Goal: Task Accomplishment & Management: Manage account settings

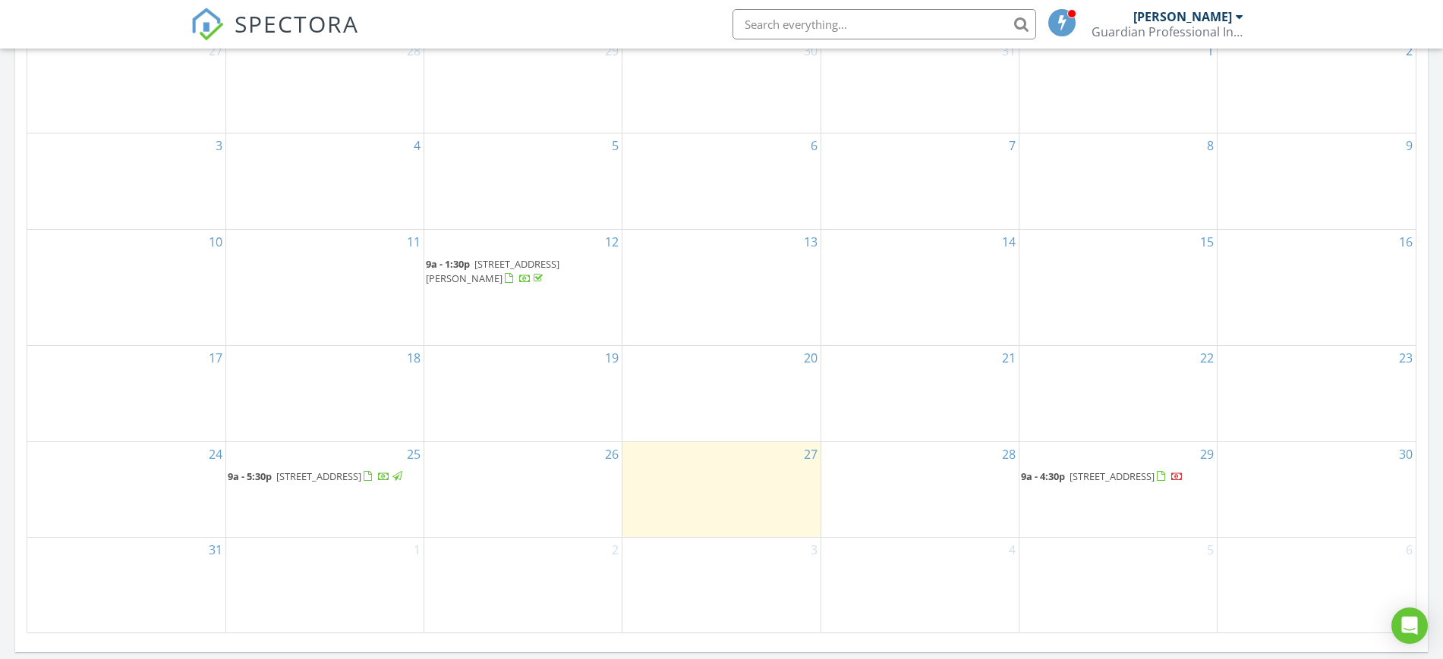
scroll to position [854, 0]
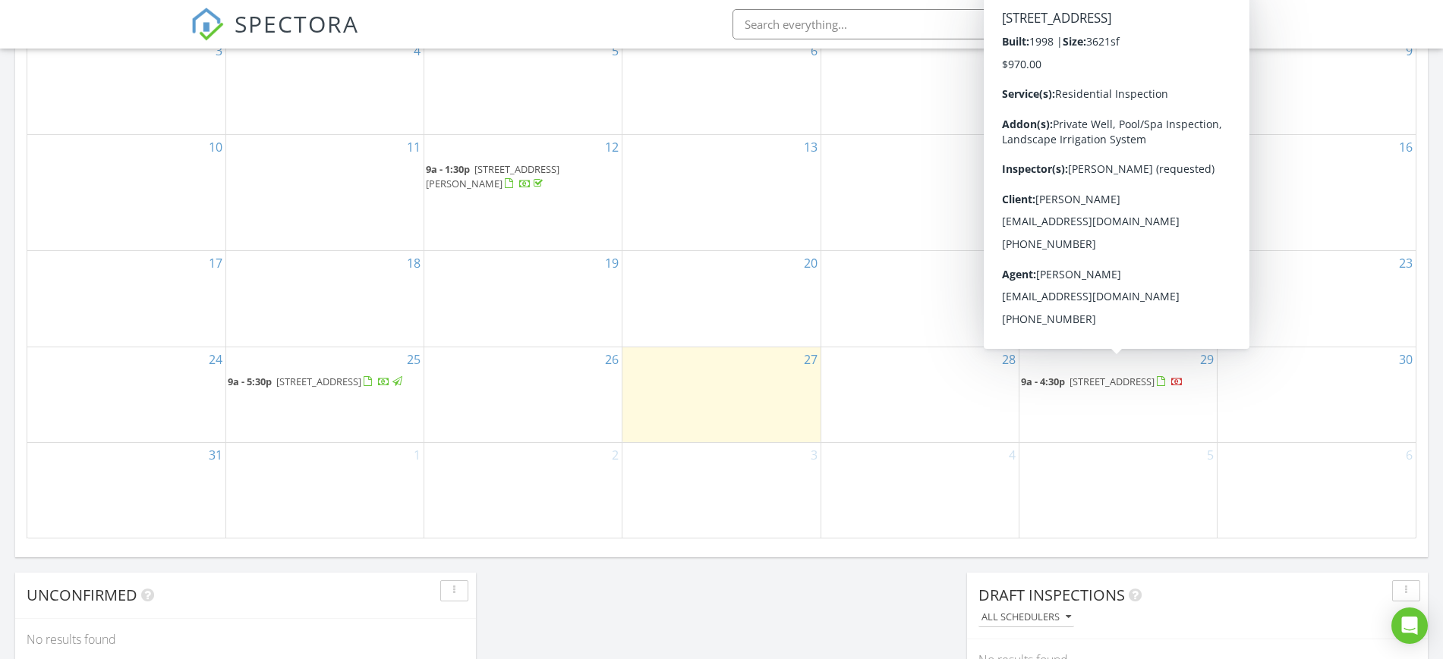
click at [1069, 375] on link "9a - 4:30p 20302 Country Lake Dr, Magnolia 77355" at bounding box center [1102, 382] width 162 height 14
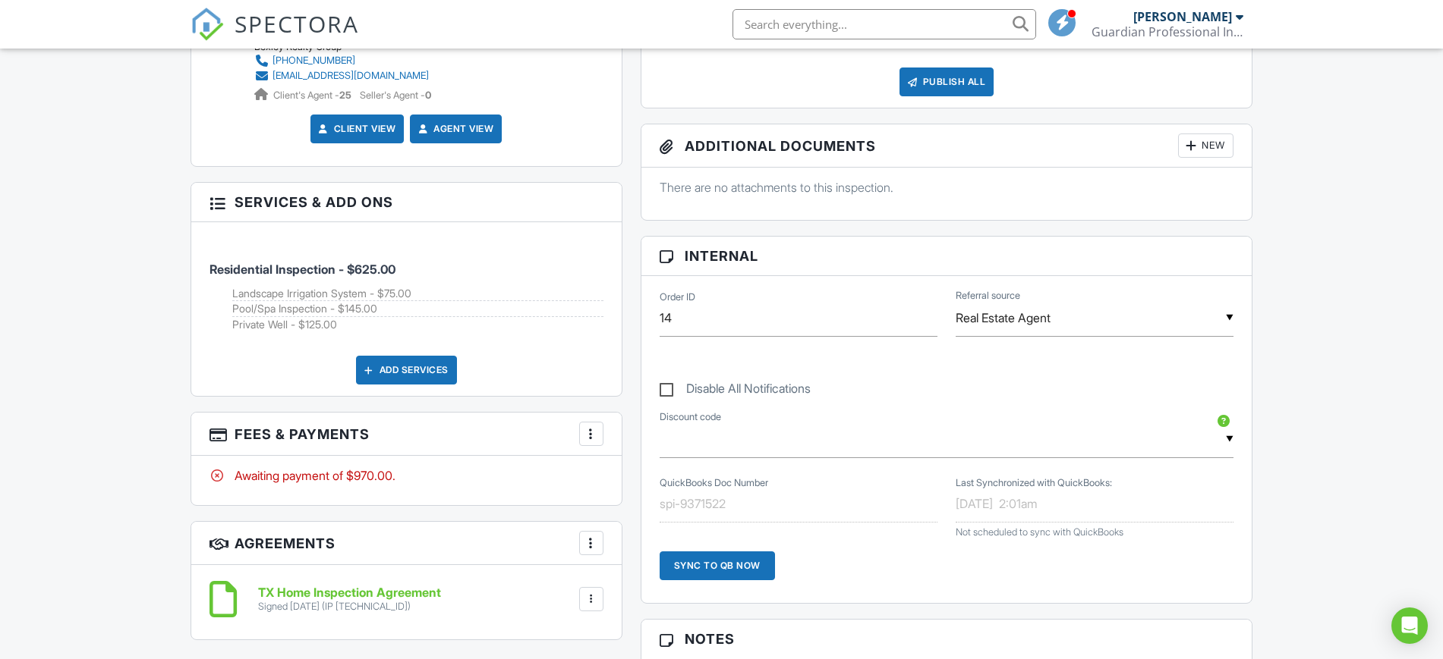
click at [596, 432] on div at bounding box center [591, 433] width 15 height 15
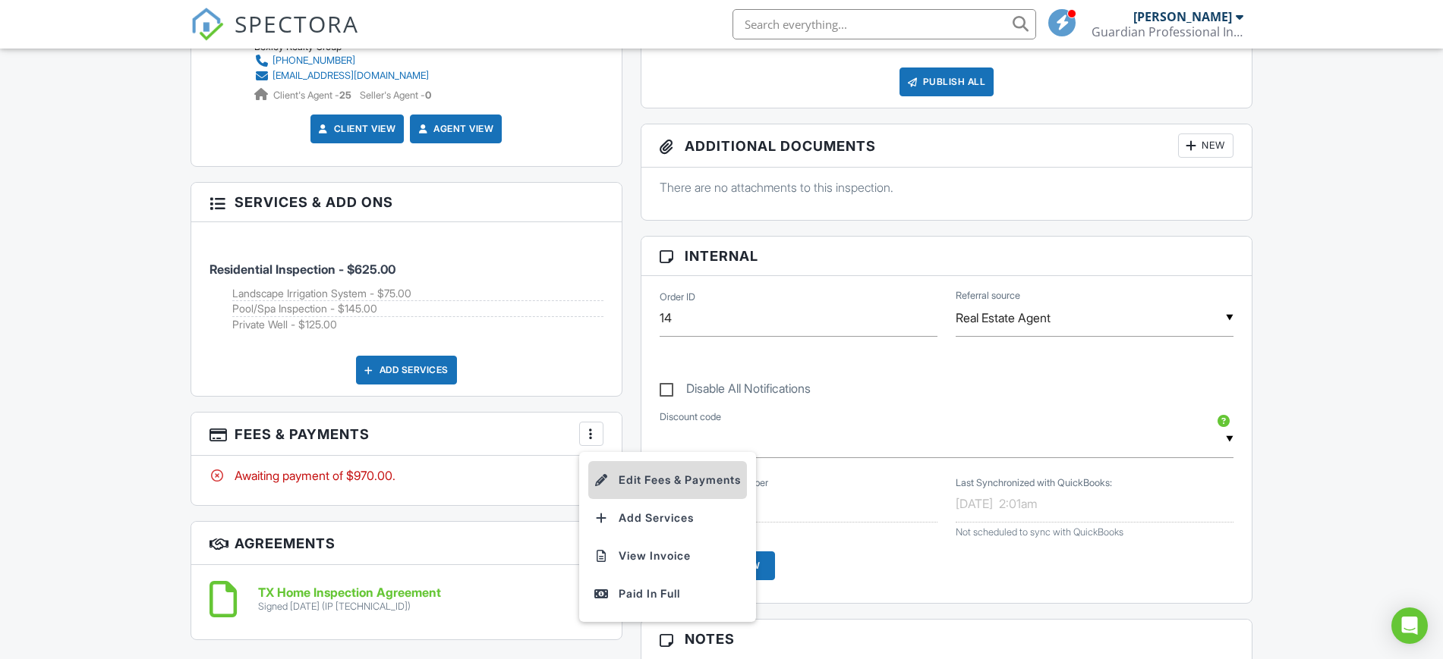
click at [625, 477] on li "Edit Fees & Payments" at bounding box center [667, 480] width 159 height 38
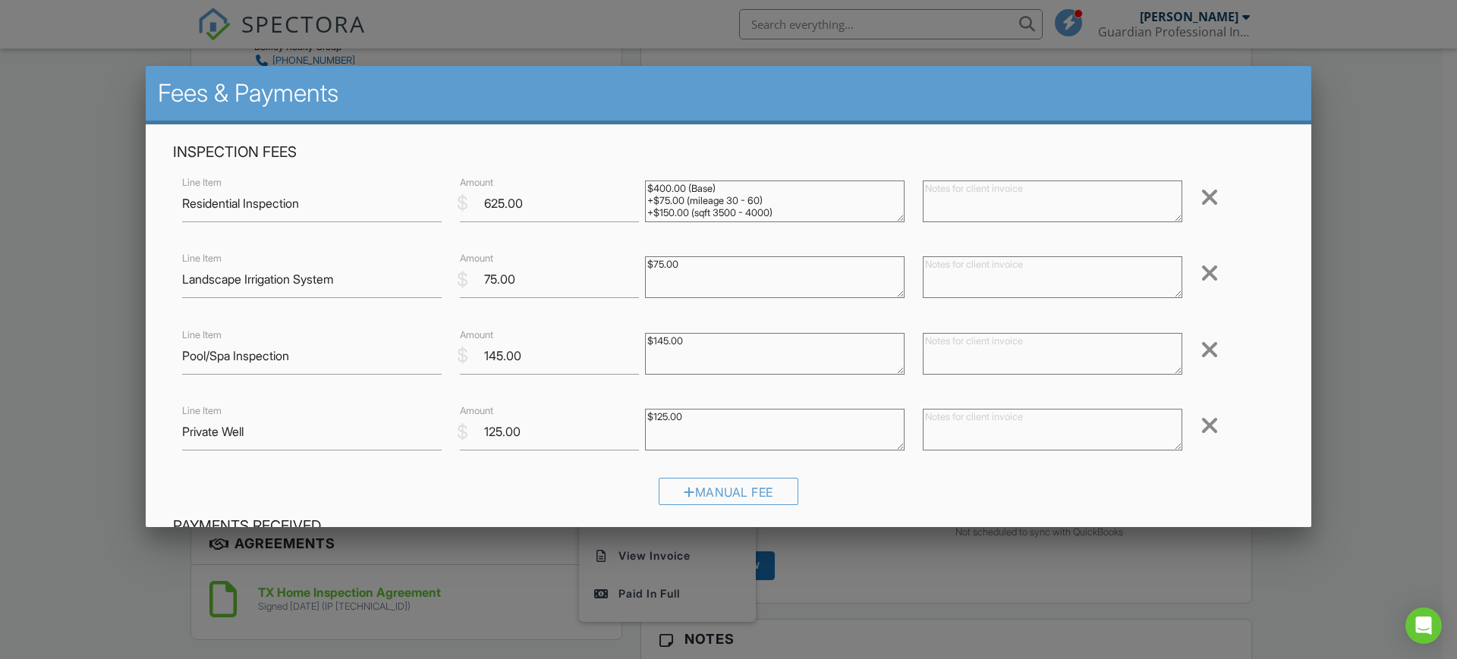
click at [1201, 423] on div at bounding box center [1210, 426] width 18 height 24
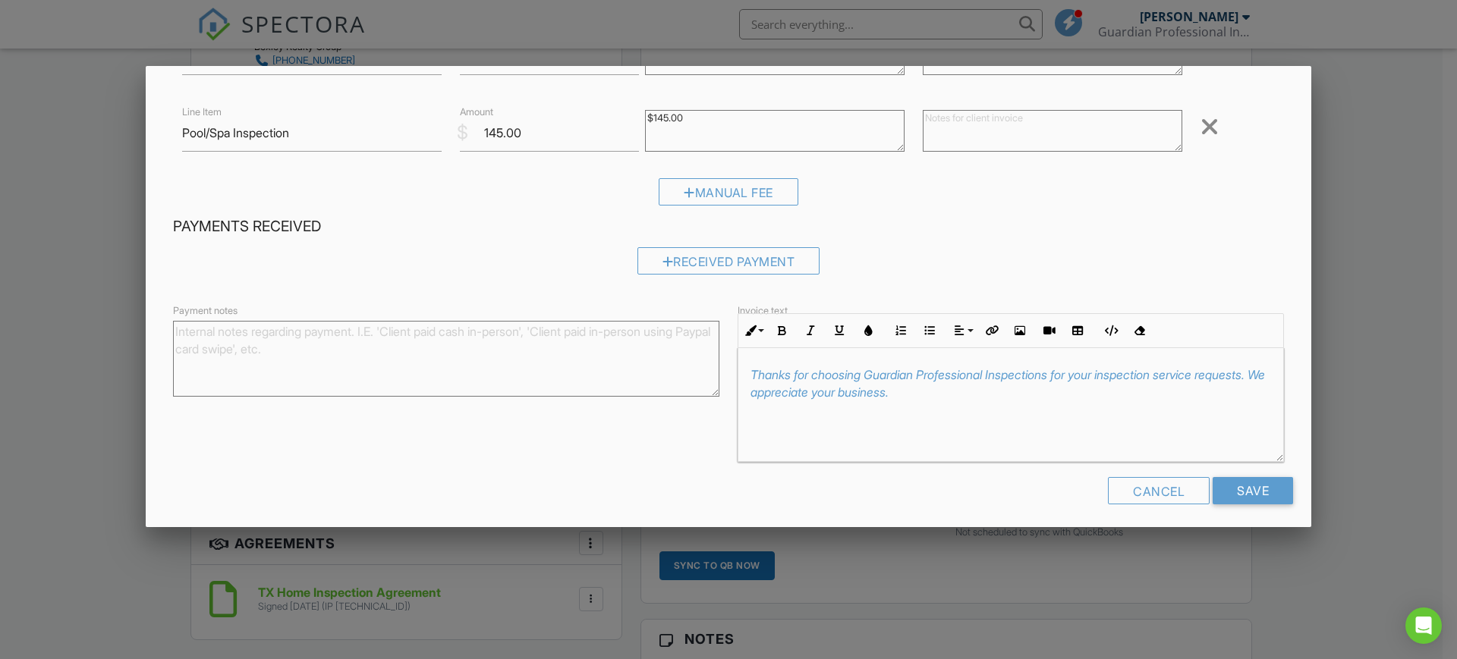
scroll to position [230, 0]
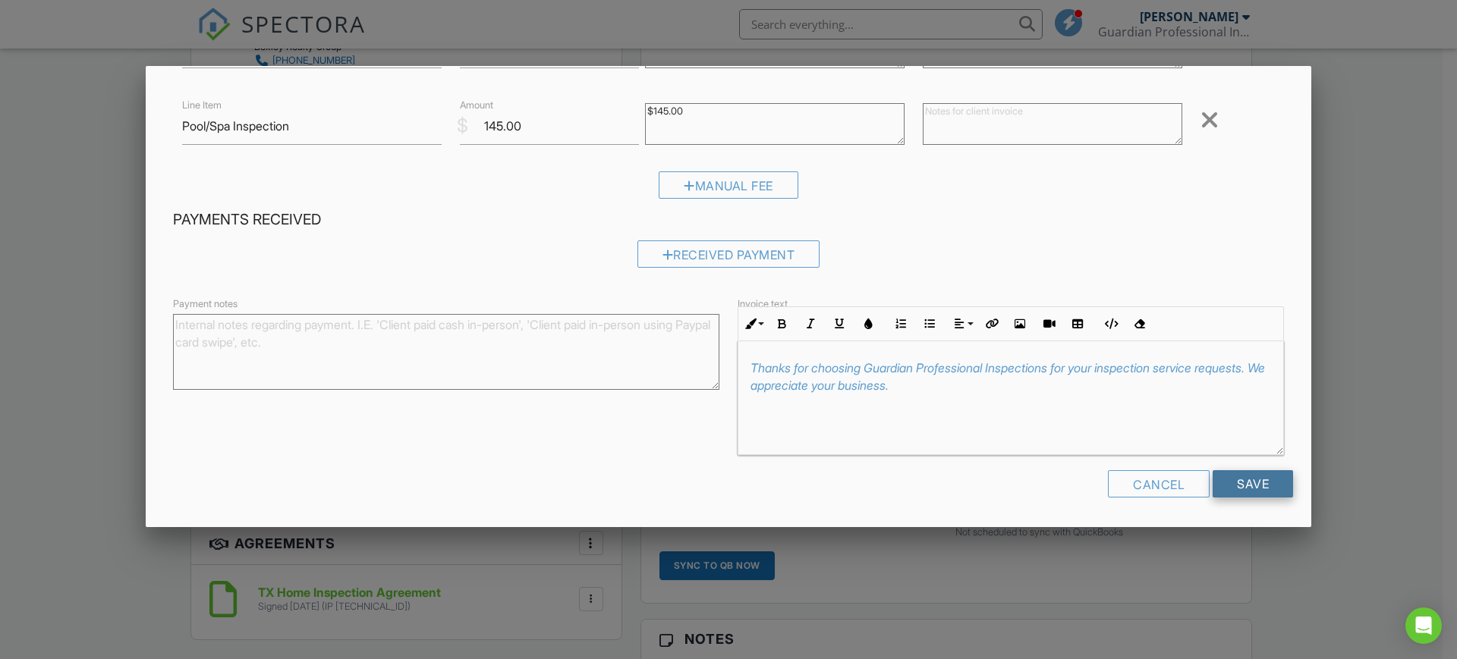
click at [1235, 483] on input "Save" at bounding box center [1253, 484] width 80 height 27
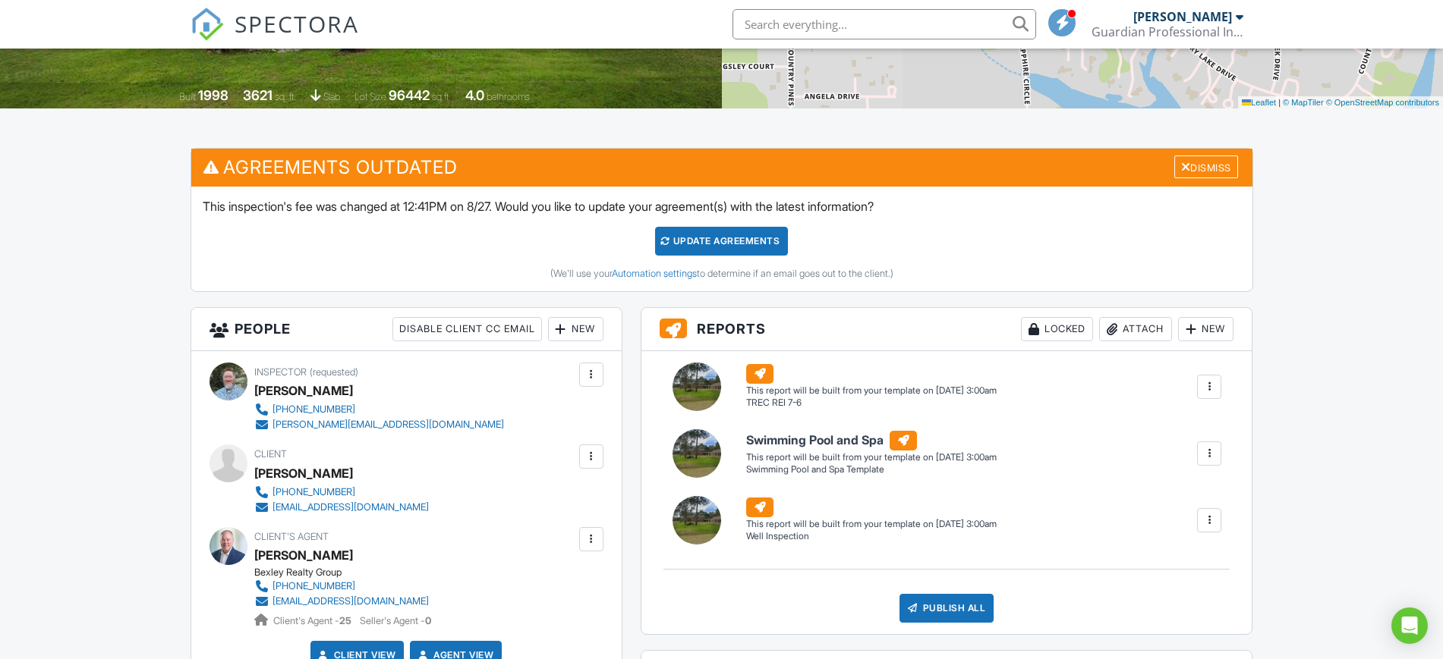
scroll to position [285, 0]
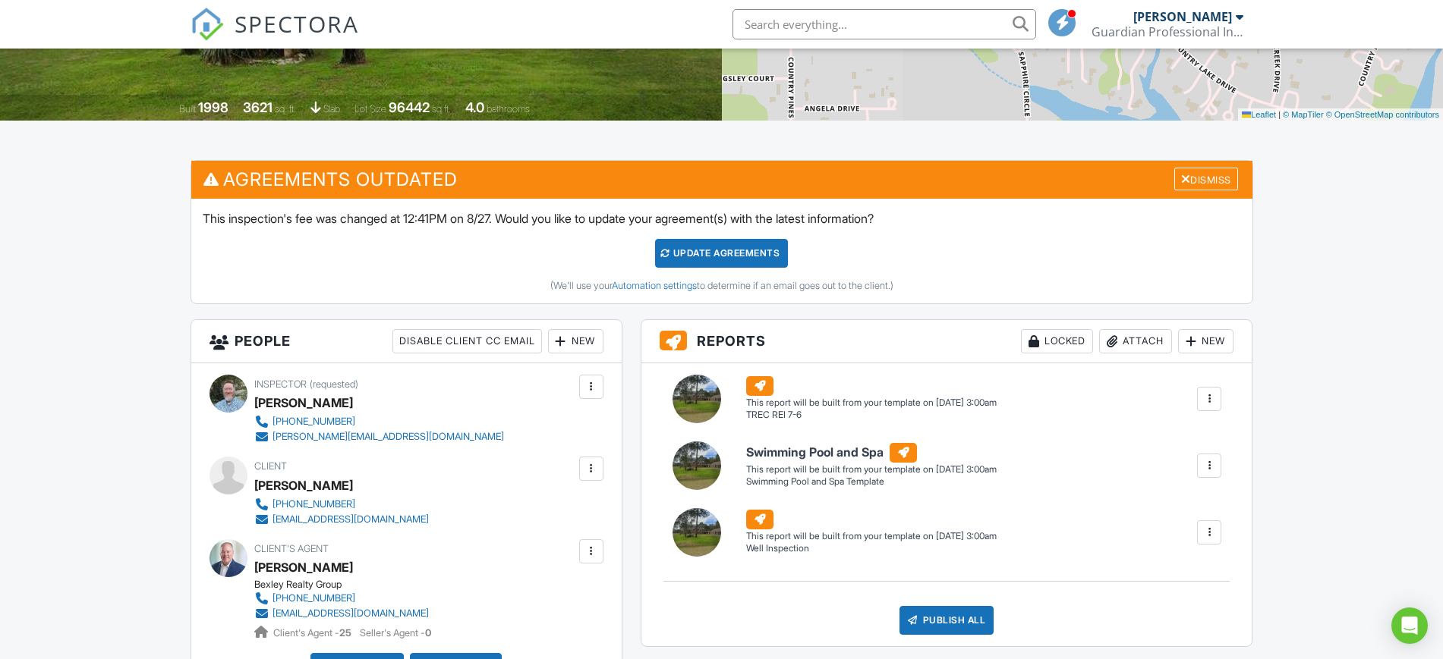
click at [728, 249] on div "Update Agreements" at bounding box center [721, 253] width 133 height 29
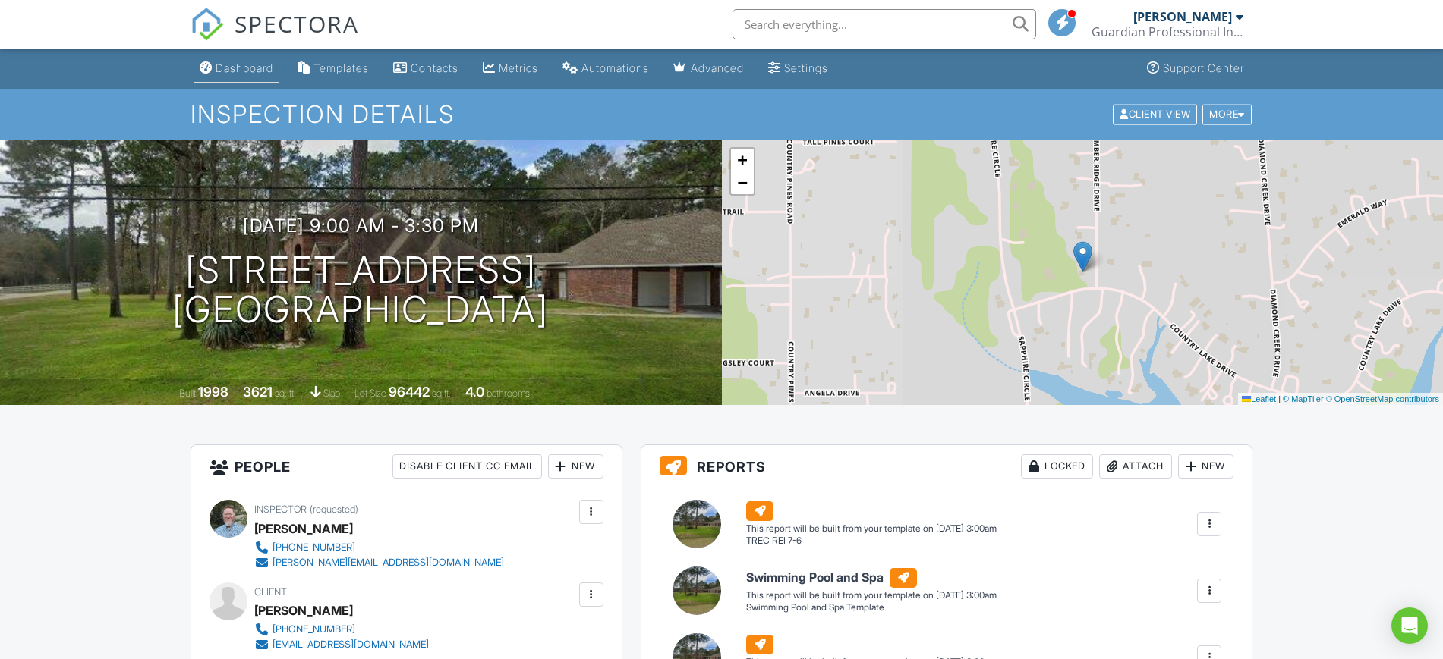
click at [240, 65] on div "Dashboard" at bounding box center [245, 67] width 58 height 13
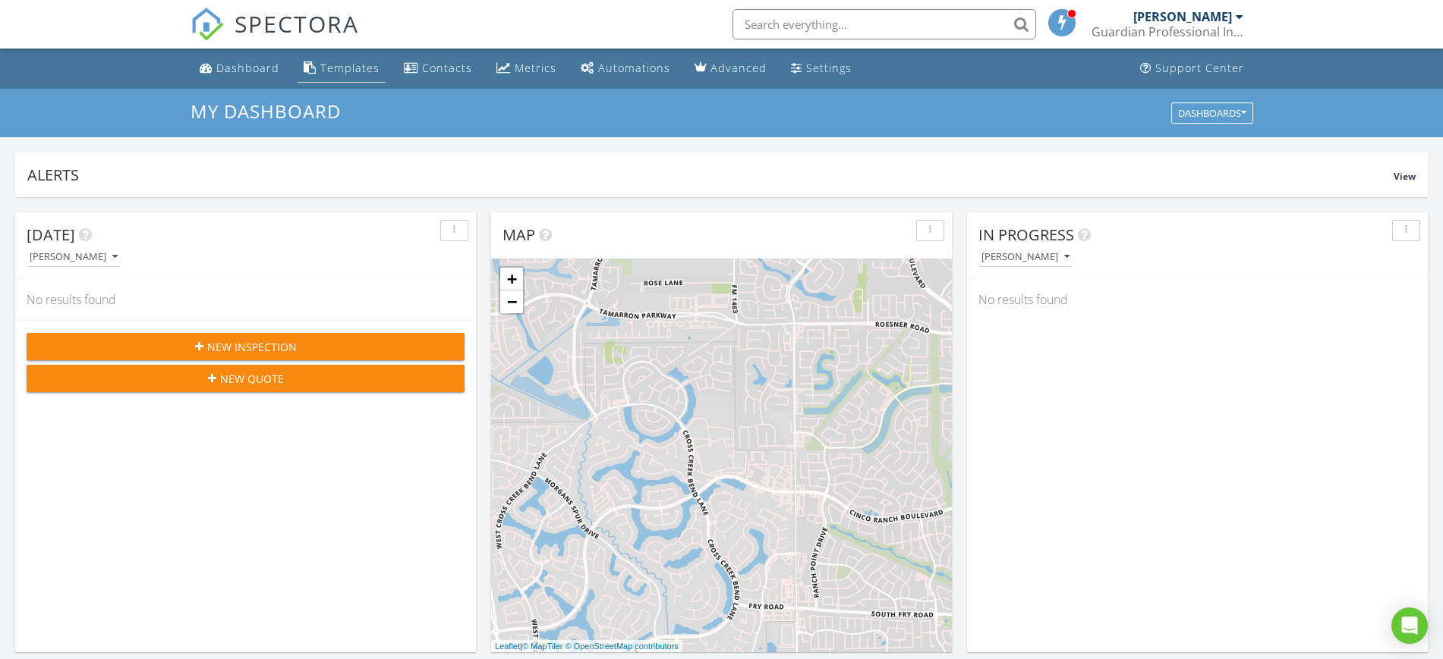
click at [342, 68] on div "Templates" at bounding box center [349, 68] width 59 height 14
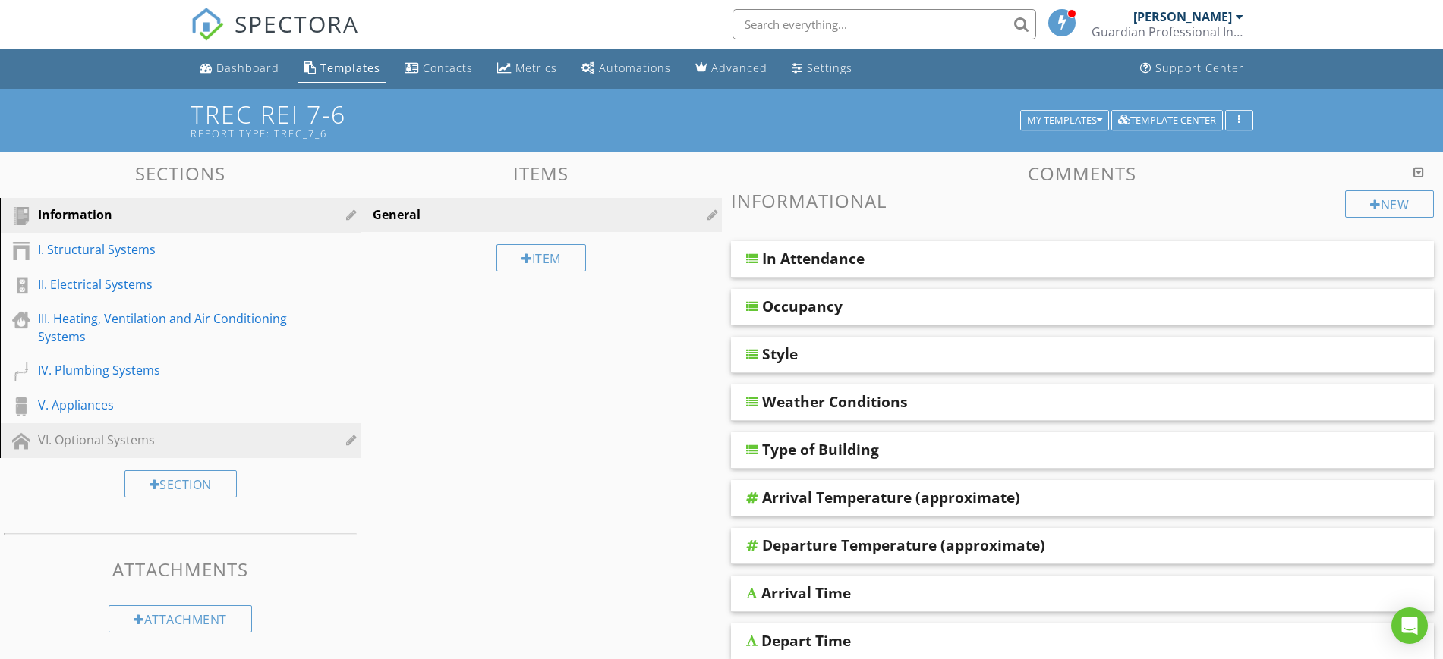
click at [96, 433] on div "VI. Optional Systems" at bounding box center [163, 440] width 250 height 18
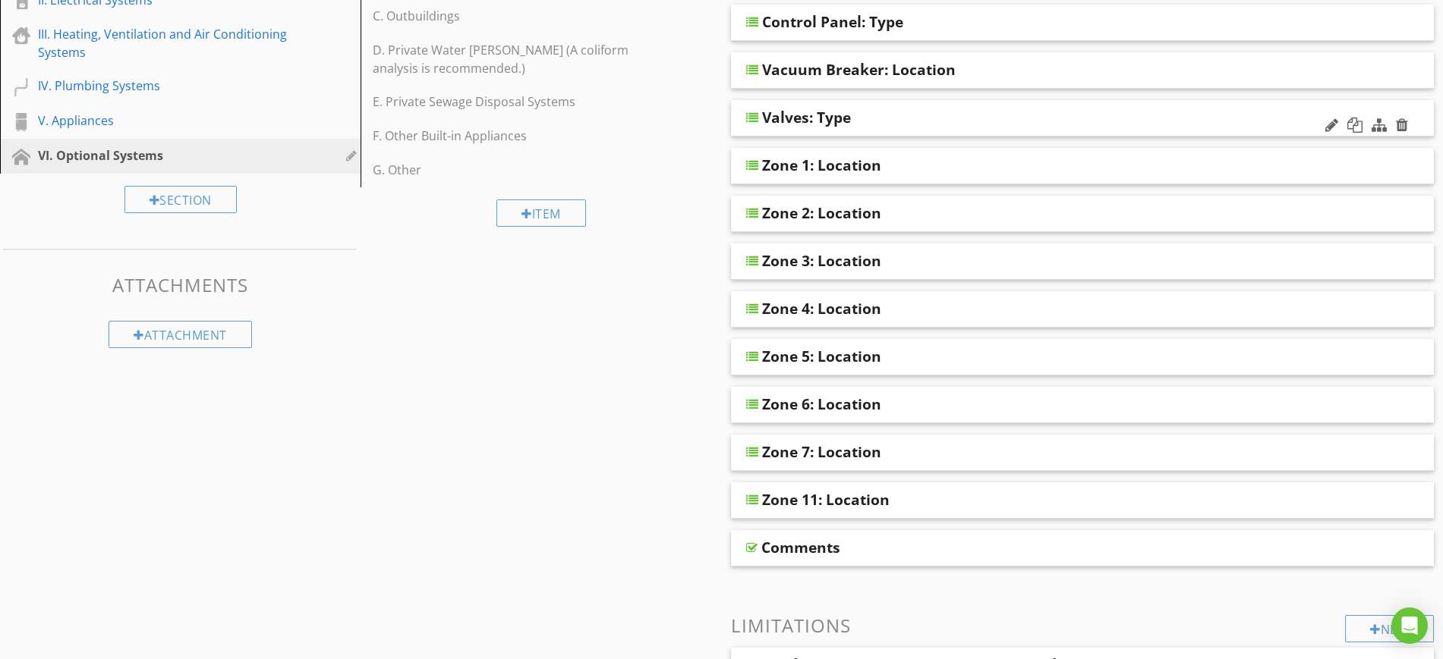
scroll to position [379, 0]
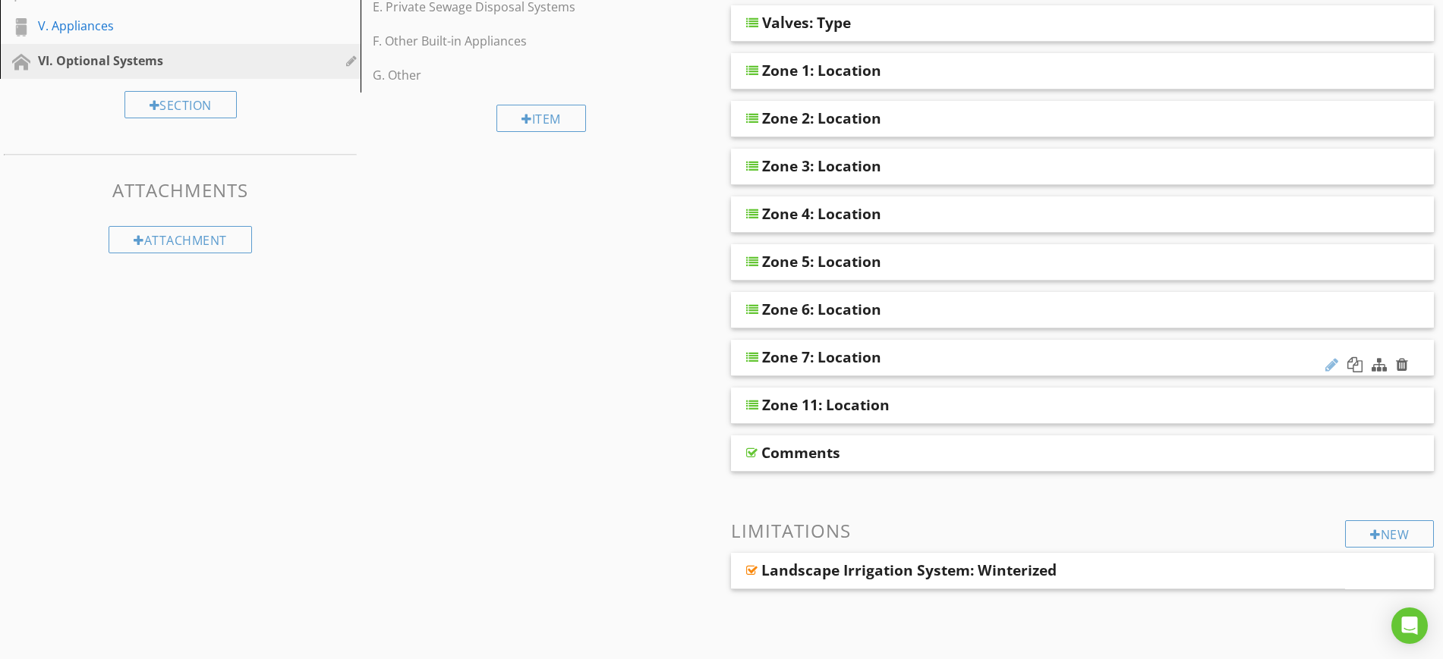
click at [1330, 363] on div at bounding box center [1331, 364] width 13 height 15
click at [659, 408] on div "Sections Information I. Structural Systems II. Electrical Systems III. Heating,…" at bounding box center [721, 451] width 1443 height 1358
click at [1332, 409] on div at bounding box center [1331, 412] width 13 height 15
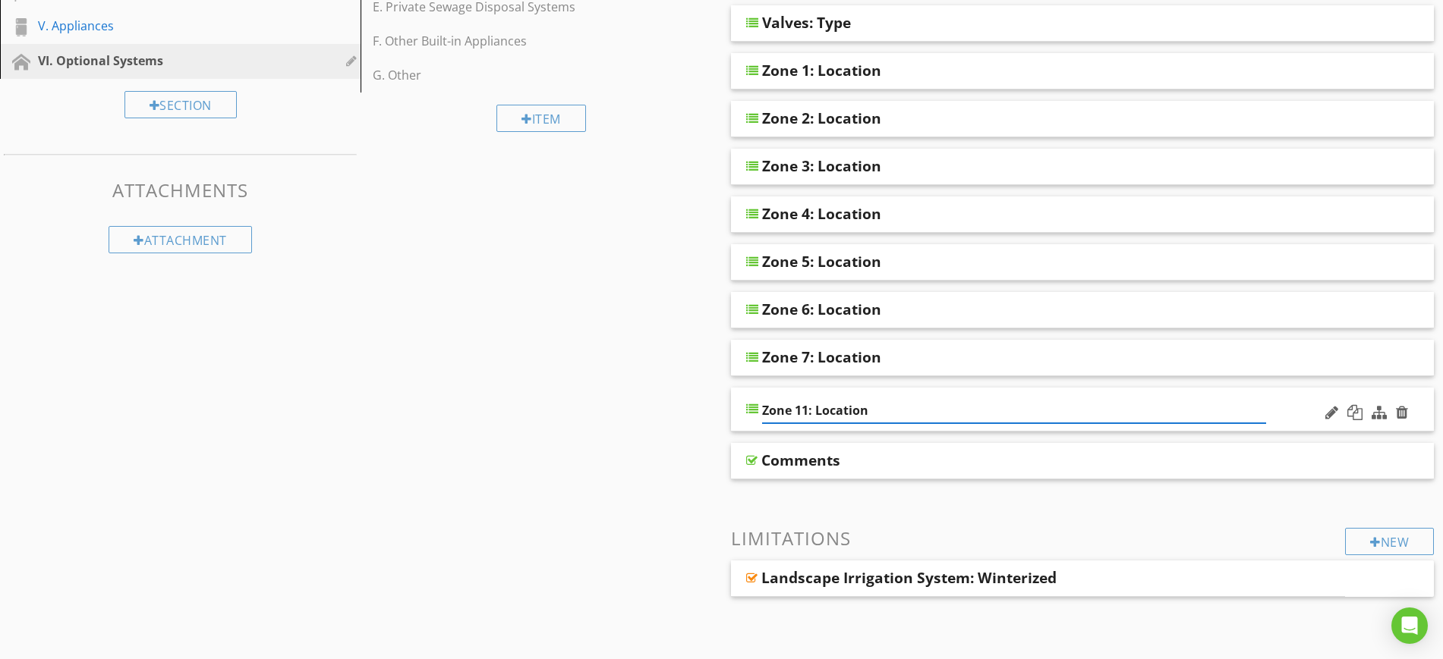
click at [798, 406] on input "Zone 11: Location" at bounding box center [1014, 410] width 505 height 25
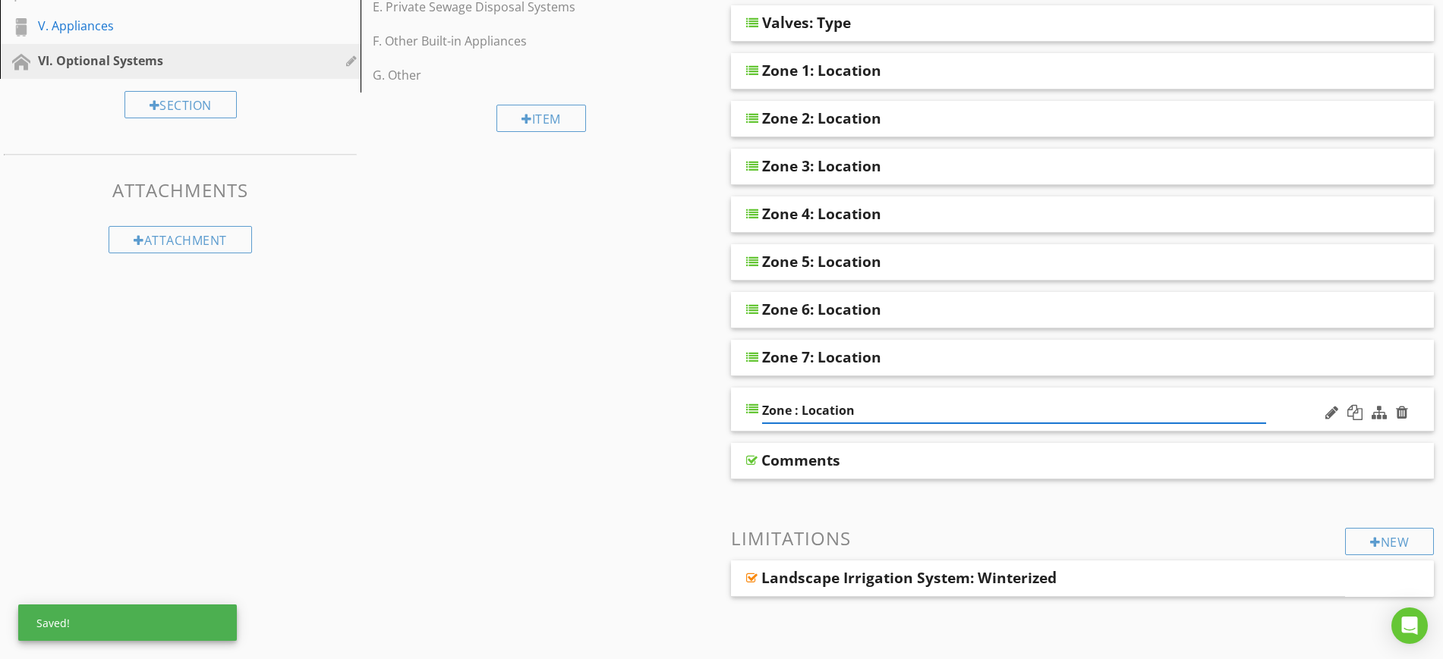
type input "Zone 8: Location"
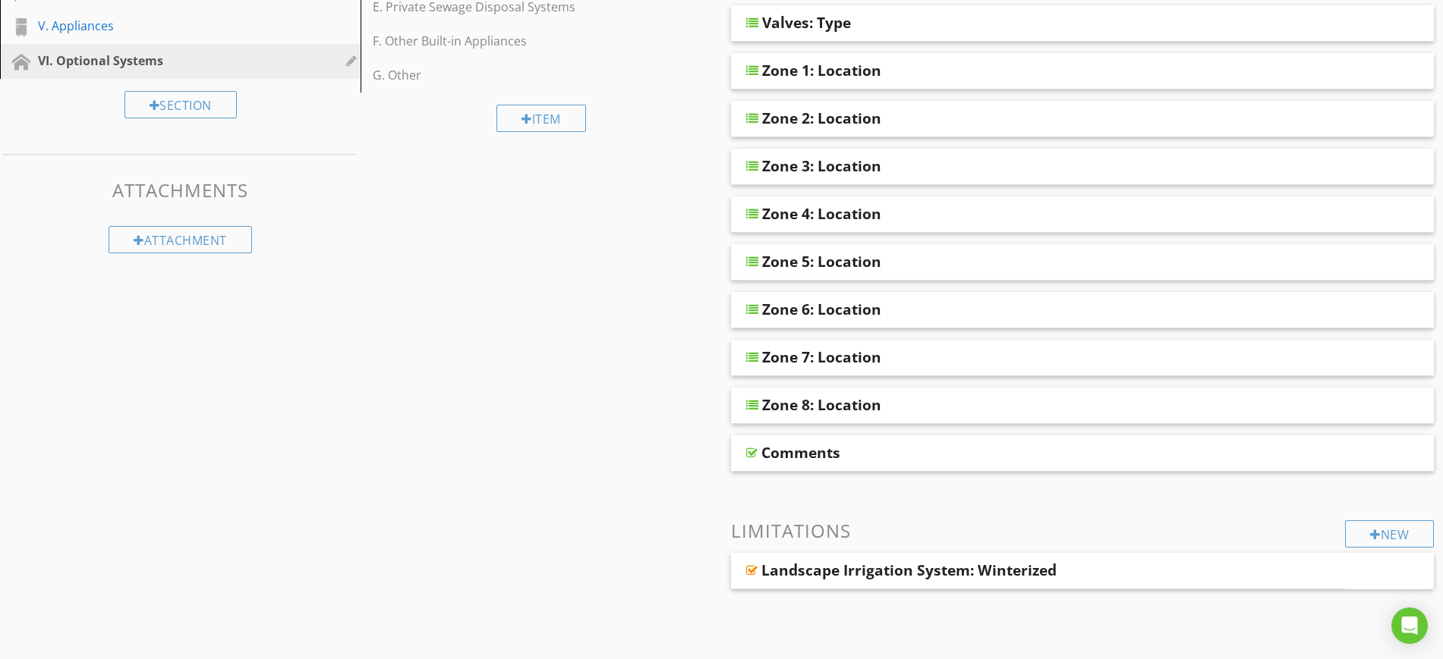
click at [698, 401] on div "Sections Information I. Structural Systems II. Electrical Systems III. Heating,…" at bounding box center [721, 451] width 1443 height 1358
click at [1351, 413] on div at bounding box center [1354, 412] width 15 height 15
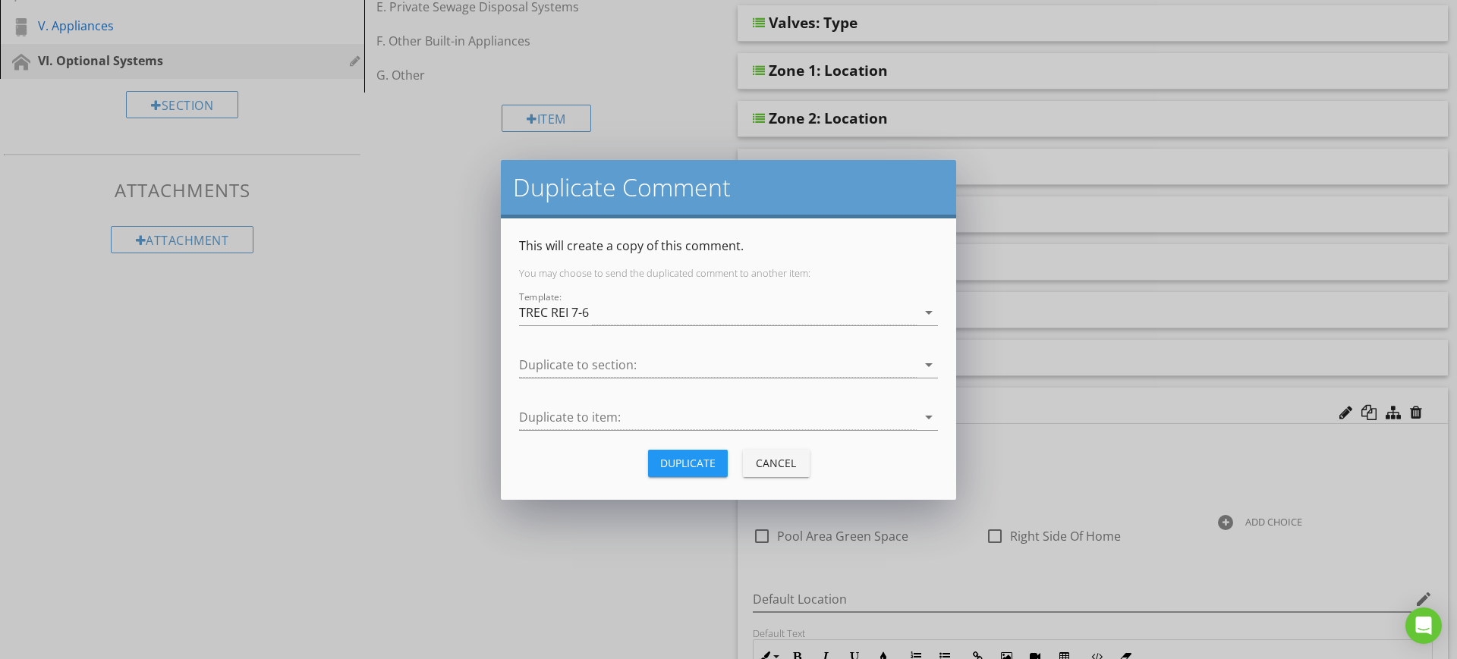
click at [672, 468] on div "Duplicate" at bounding box center [687, 463] width 55 height 16
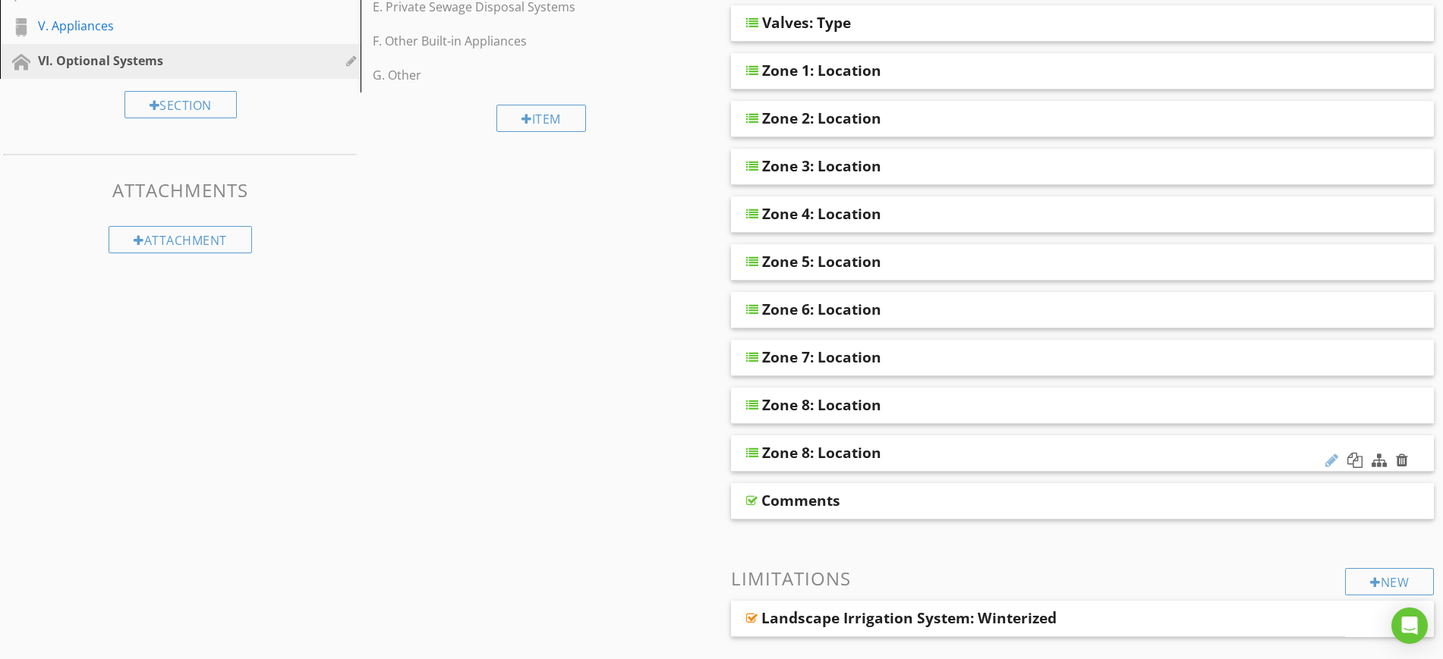
click at [1332, 461] on div at bounding box center [1331, 460] width 13 height 15
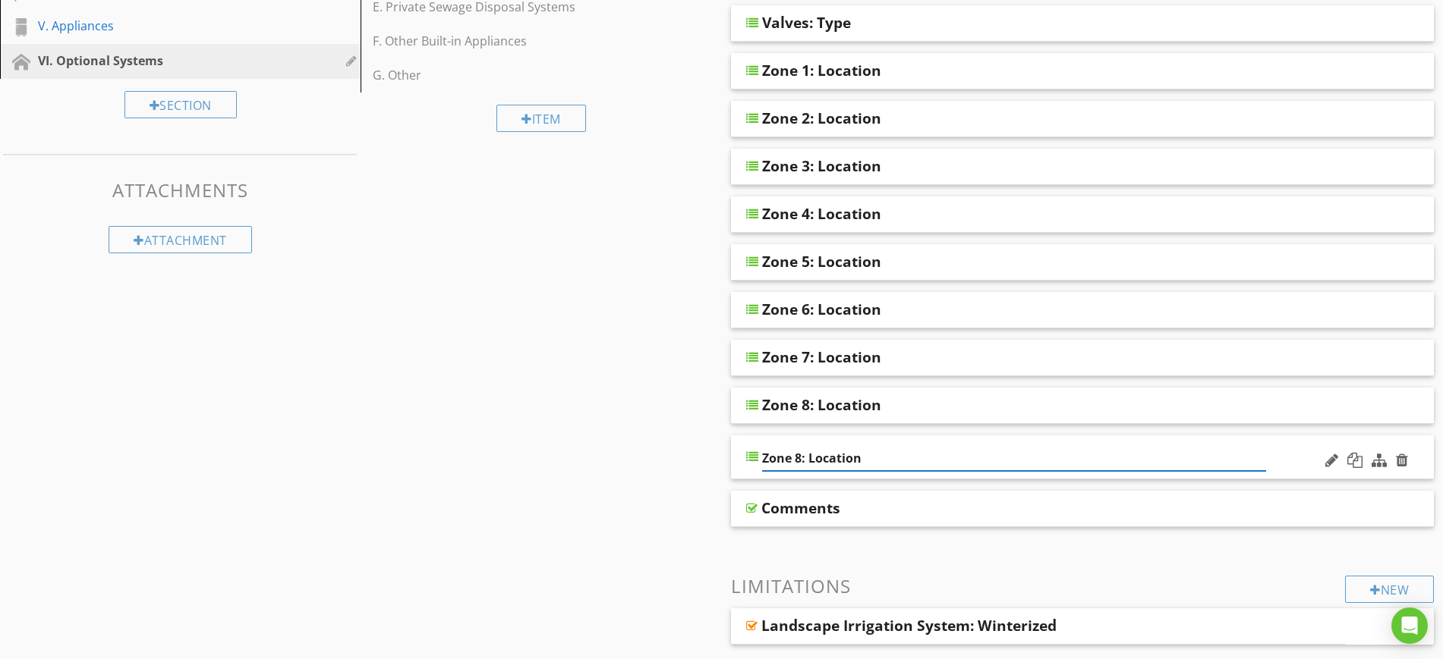
click at [797, 458] on input "Zone 8: Location" at bounding box center [1014, 458] width 505 height 25
type input "Zone 9: Location"
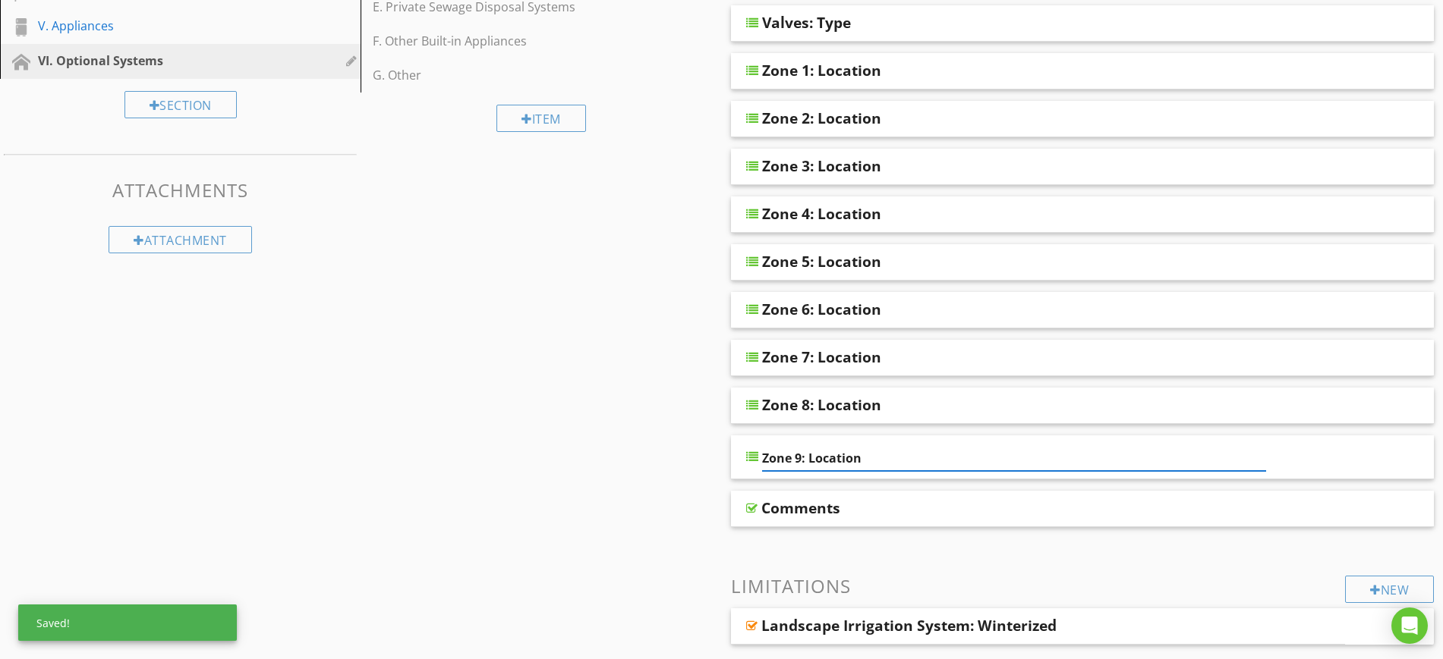
click at [672, 464] on div "Sections Information I. Structural Systems II. Electrical Systems III. Heating,…" at bounding box center [721, 478] width 1443 height 1413
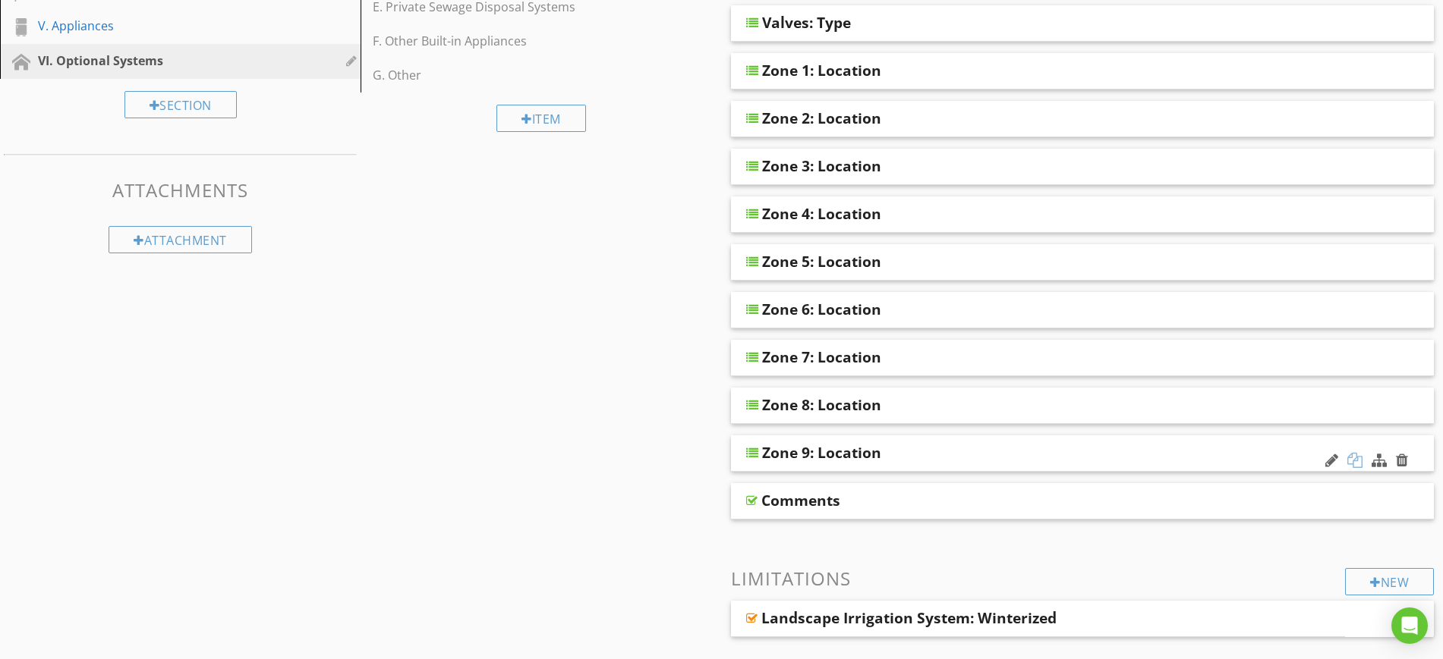
click at [1356, 458] on div at bounding box center [1354, 460] width 15 height 15
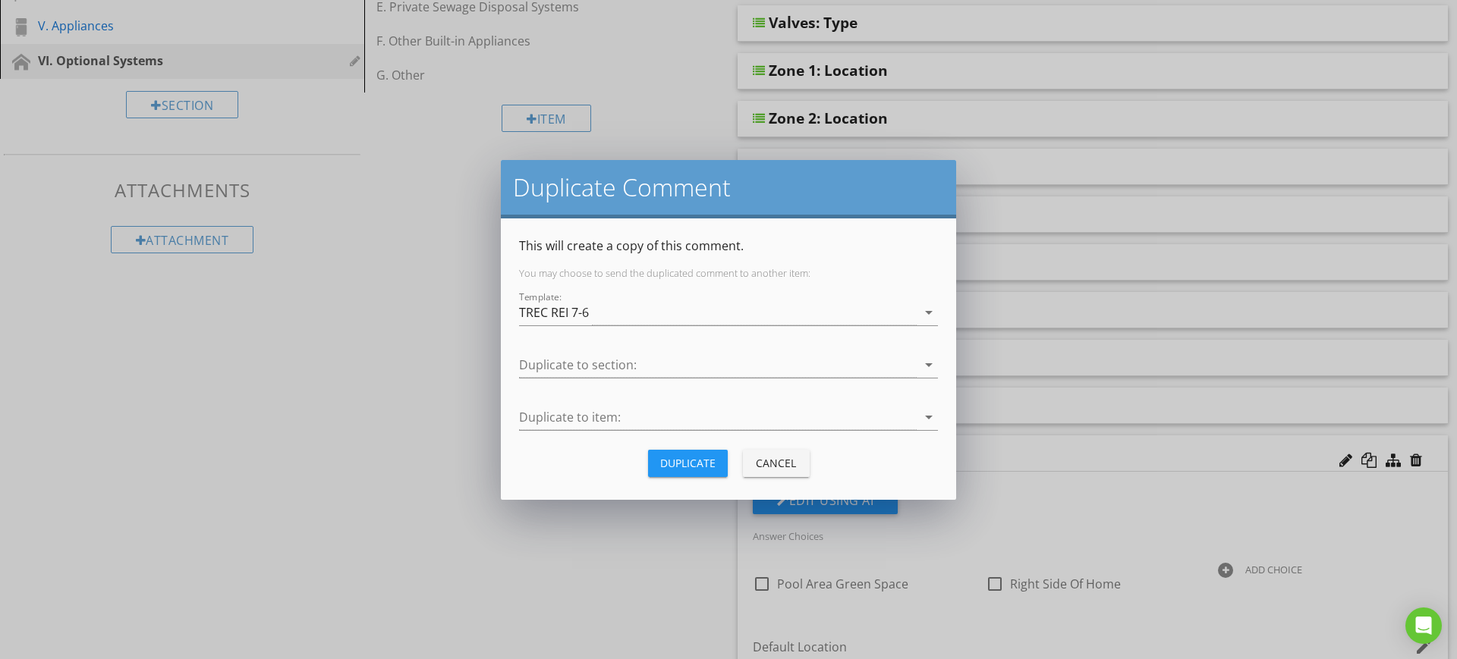
click at [695, 464] on div "Duplicate" at bounding box center [687, 463] width 55 height 16
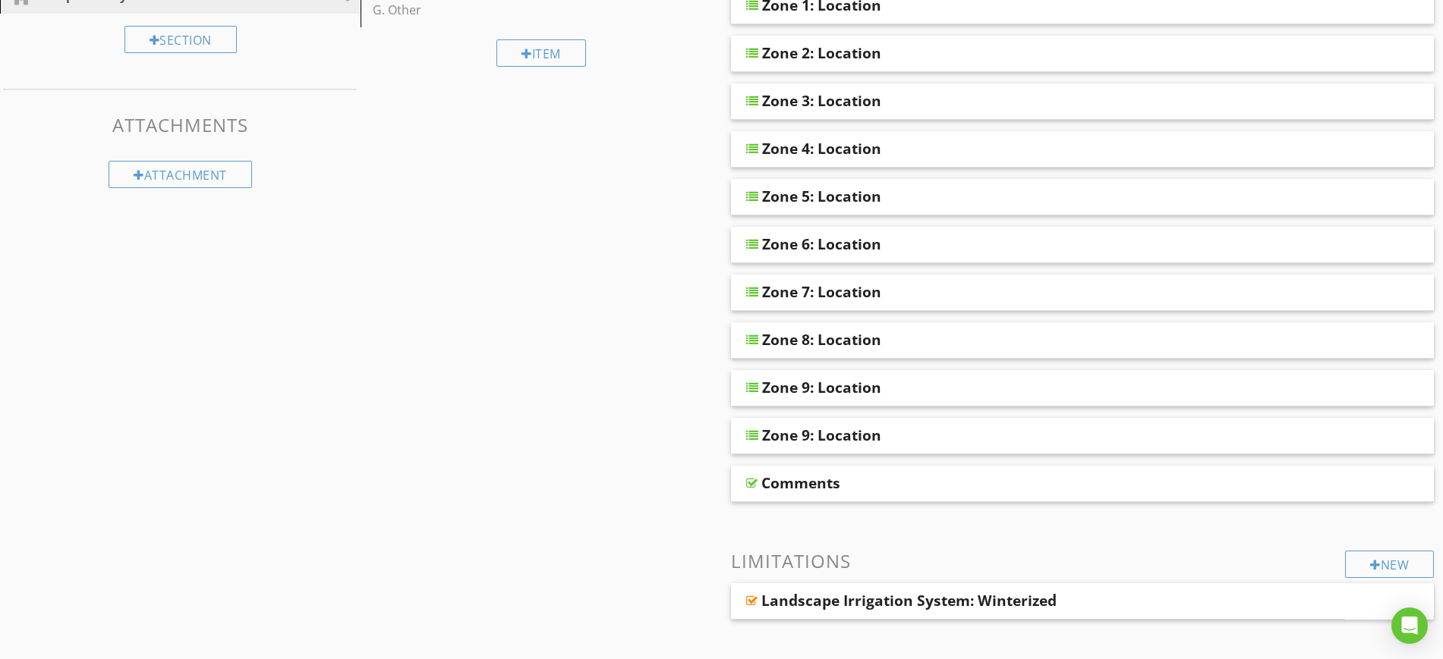
scroll to position [569, 0]
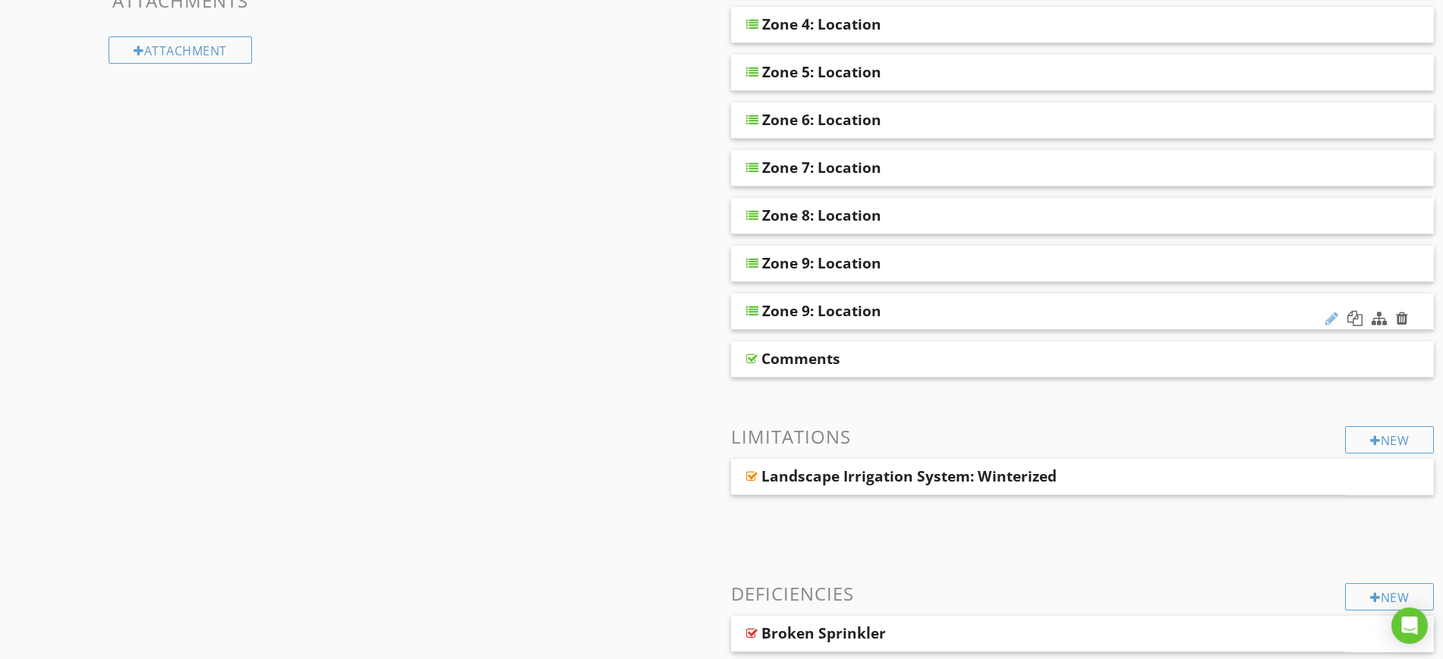
click at [1330, 314] on div at bounding box center [1331, 318] width 13 height 15
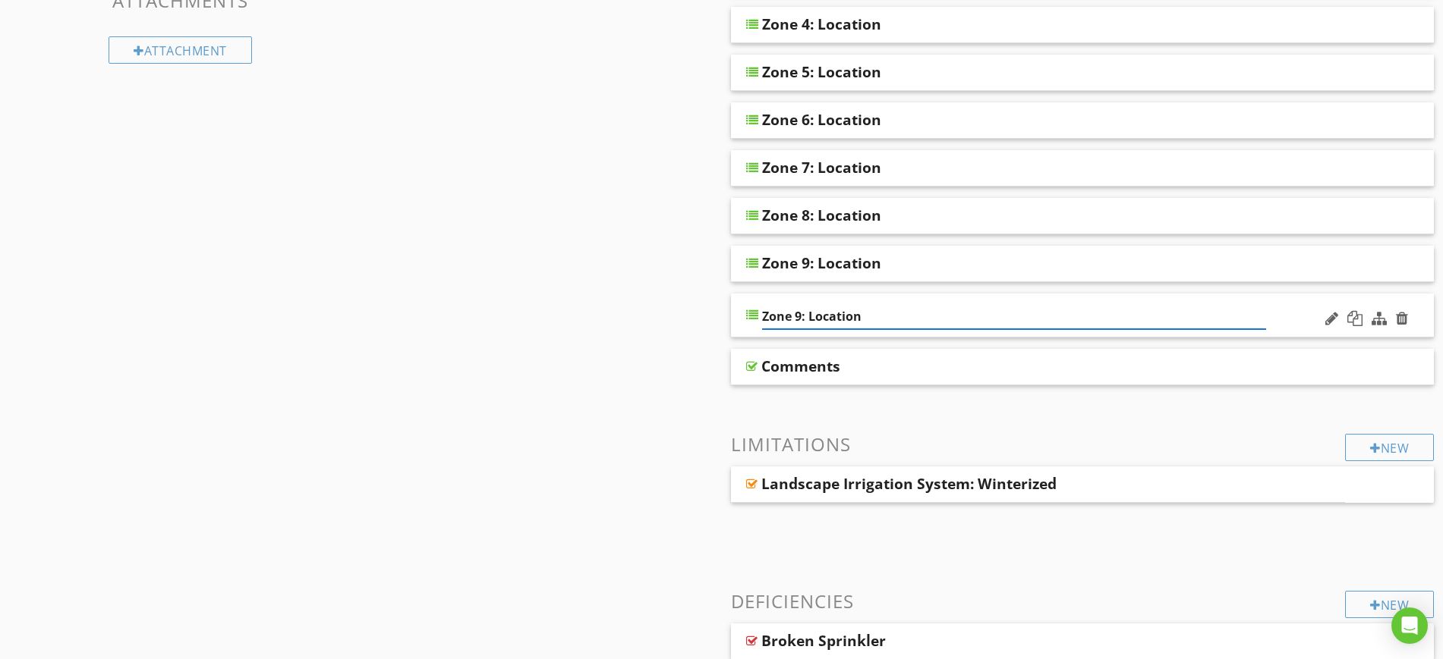
click at [796, 316] on input "Zone 9: Location" at bounding box center [1014, 316] width 505 height 25
type input "Zone 10: Location"
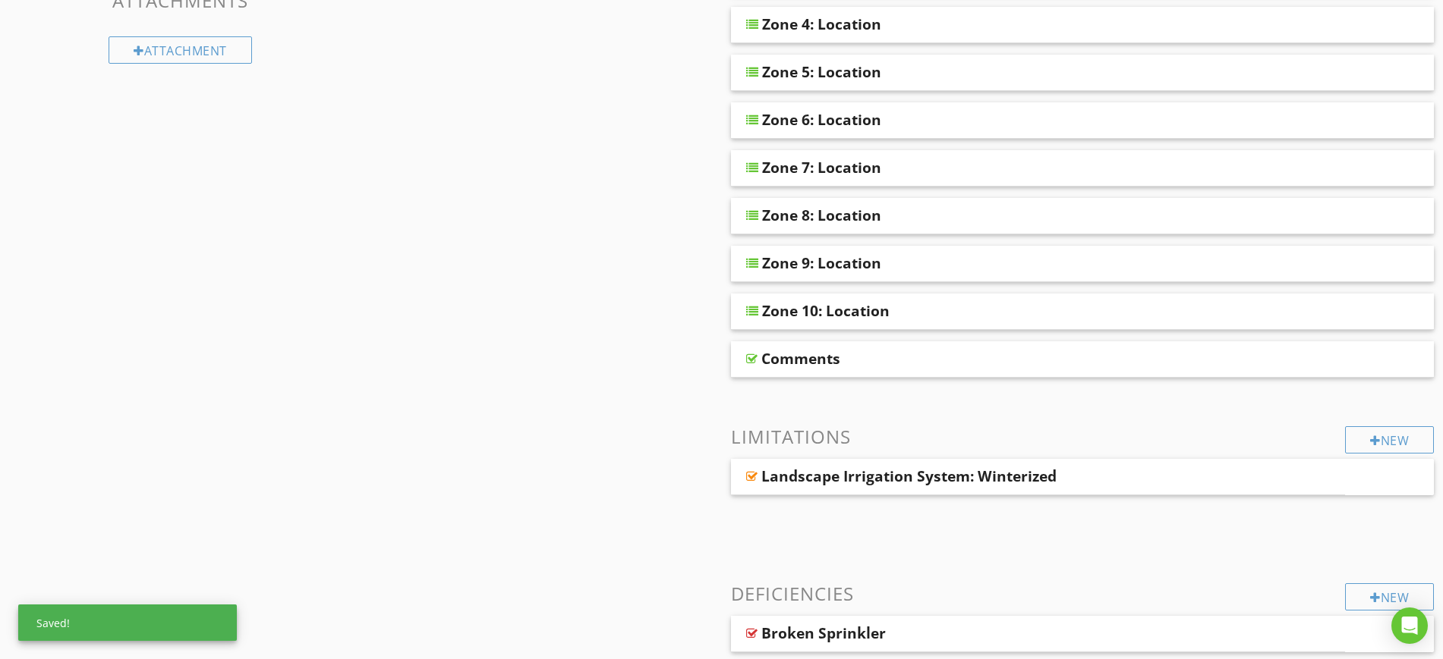
click at [663, 351] on div "Sections Information I. Structural Systems II. Electrical Systems III. Heating,…" at bounding box center [721, 309] width 1443 height 1453
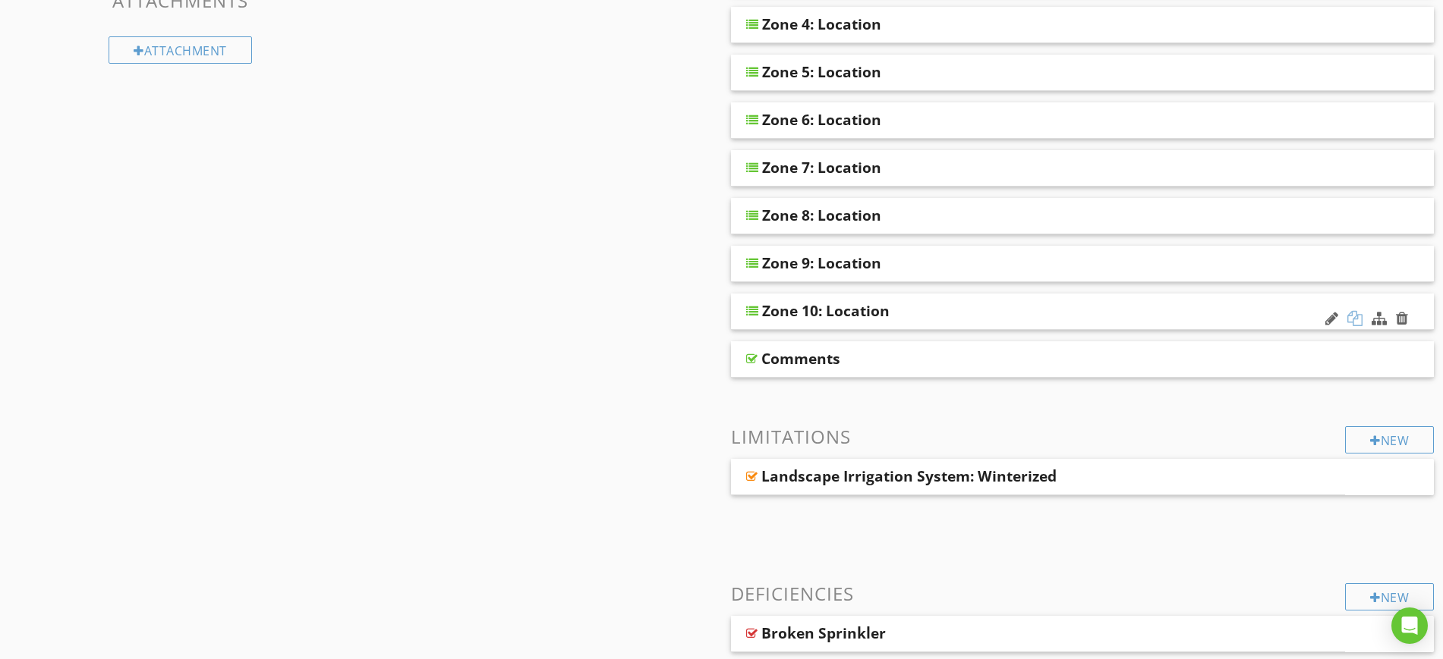
click at [1357, 314] on div at bounding box center [1354, 318] width 15 height 15
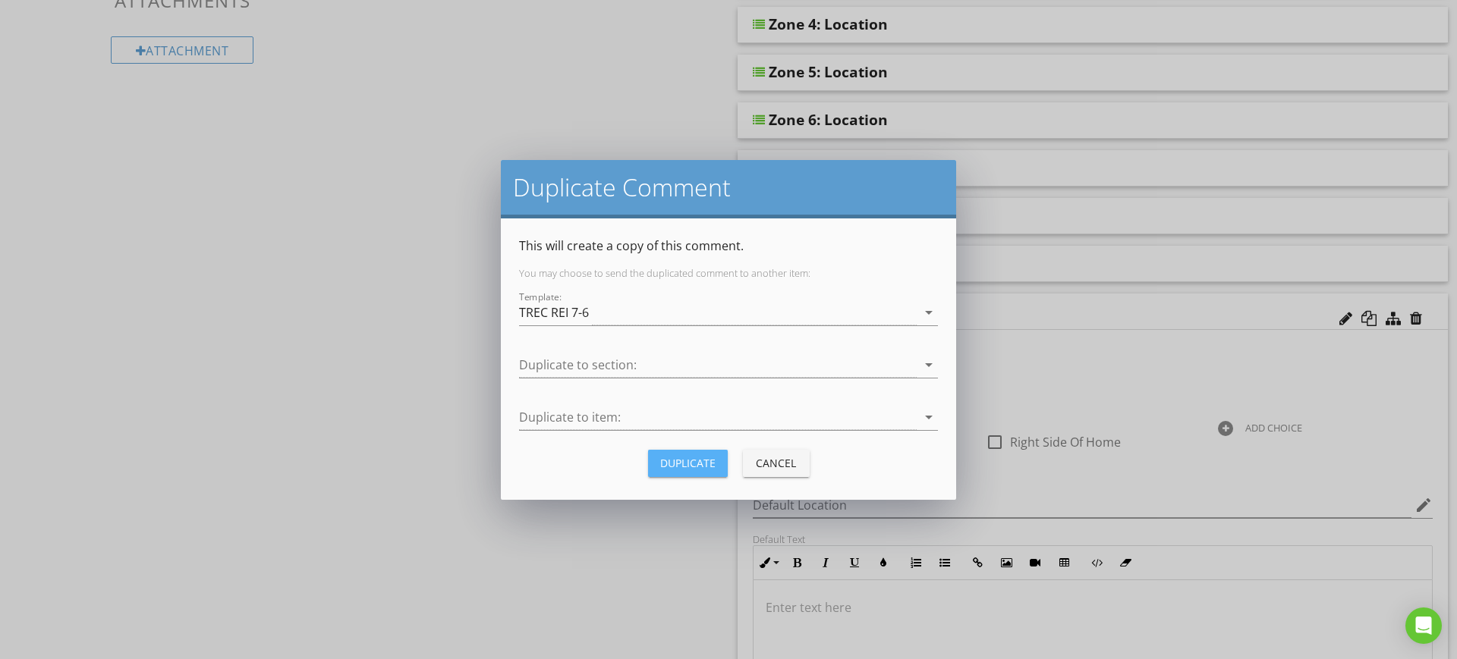
click at [680, 464] on div "Duplicate" at bounding box center [687, 463] width 55 height 16
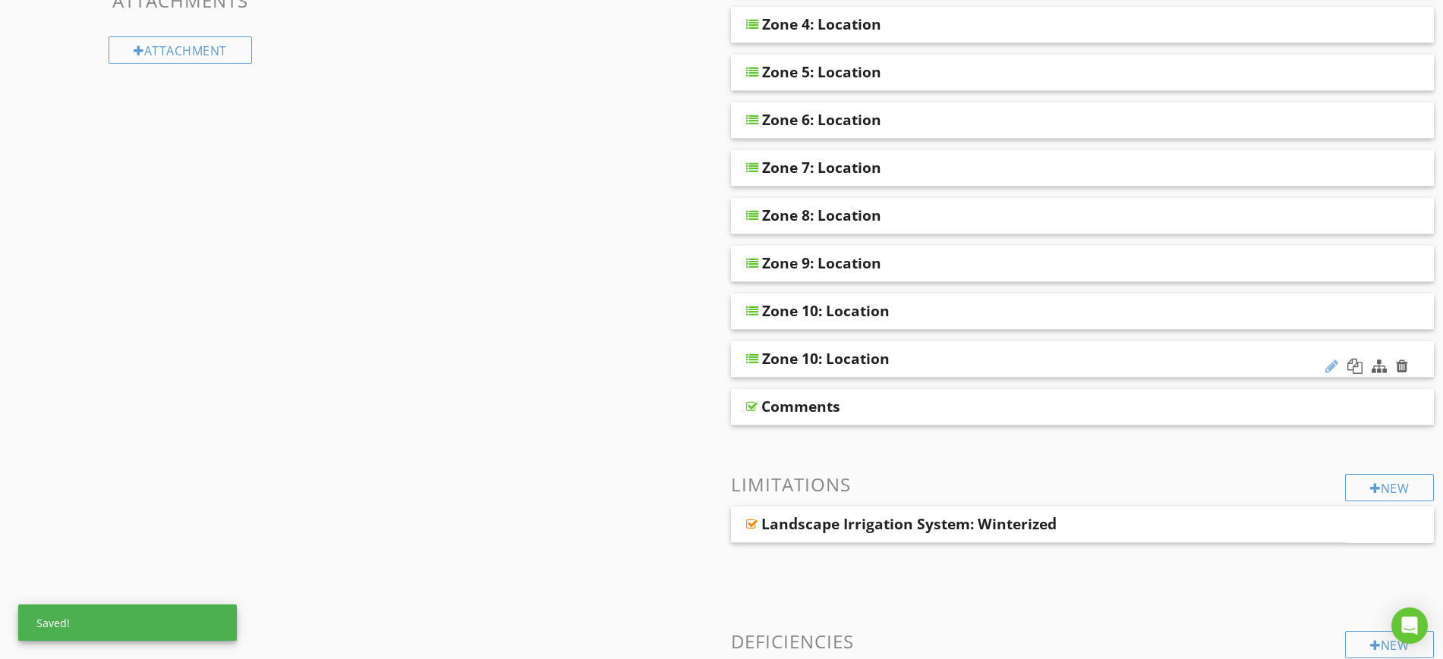
click at [1328, 364] on div at bounding box center [1331, 366] width 13 height 15
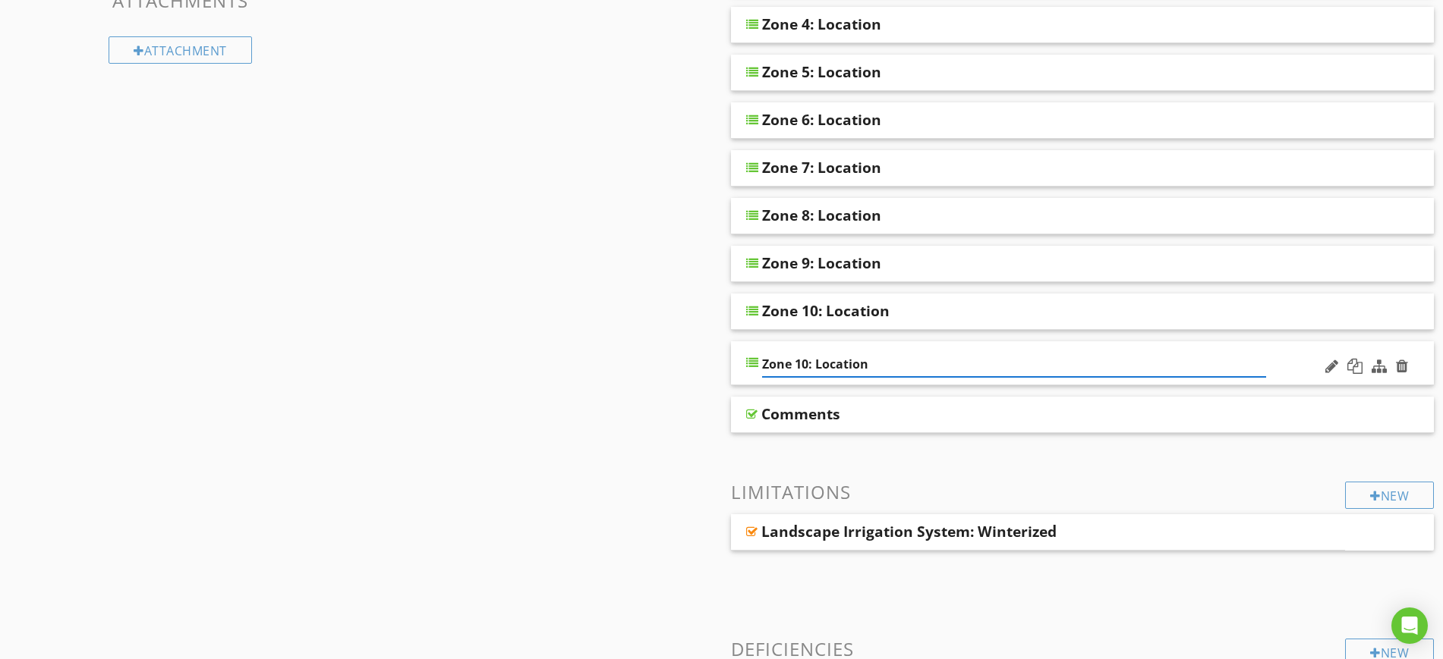
click at [802, 361] on input "Zone 10: Location" at bounding box center [1014, 364] width 505 height 25
type input "Zone 11: Location"
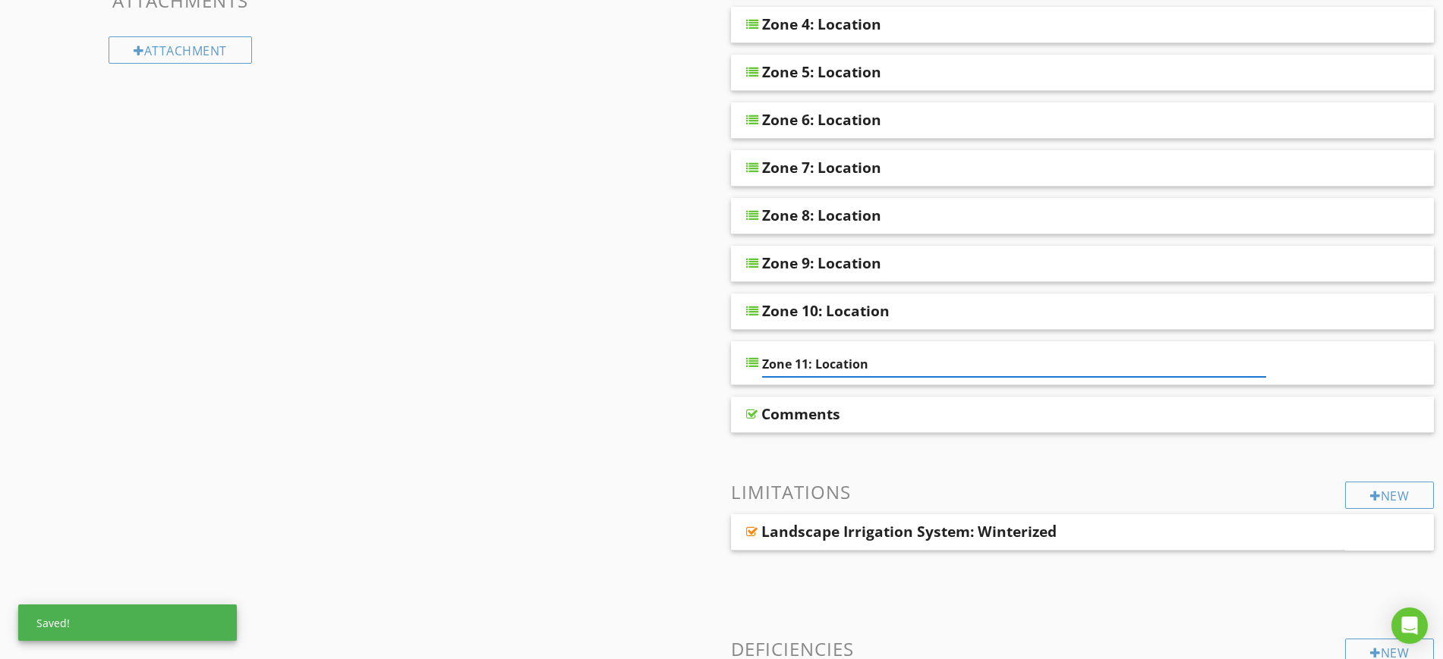
click at [713, 352] on div "Sections Information I. Structural Systems II. Electrical Systems III. Heating,…" at bounding box center [721, 337] width 1443 height 1509
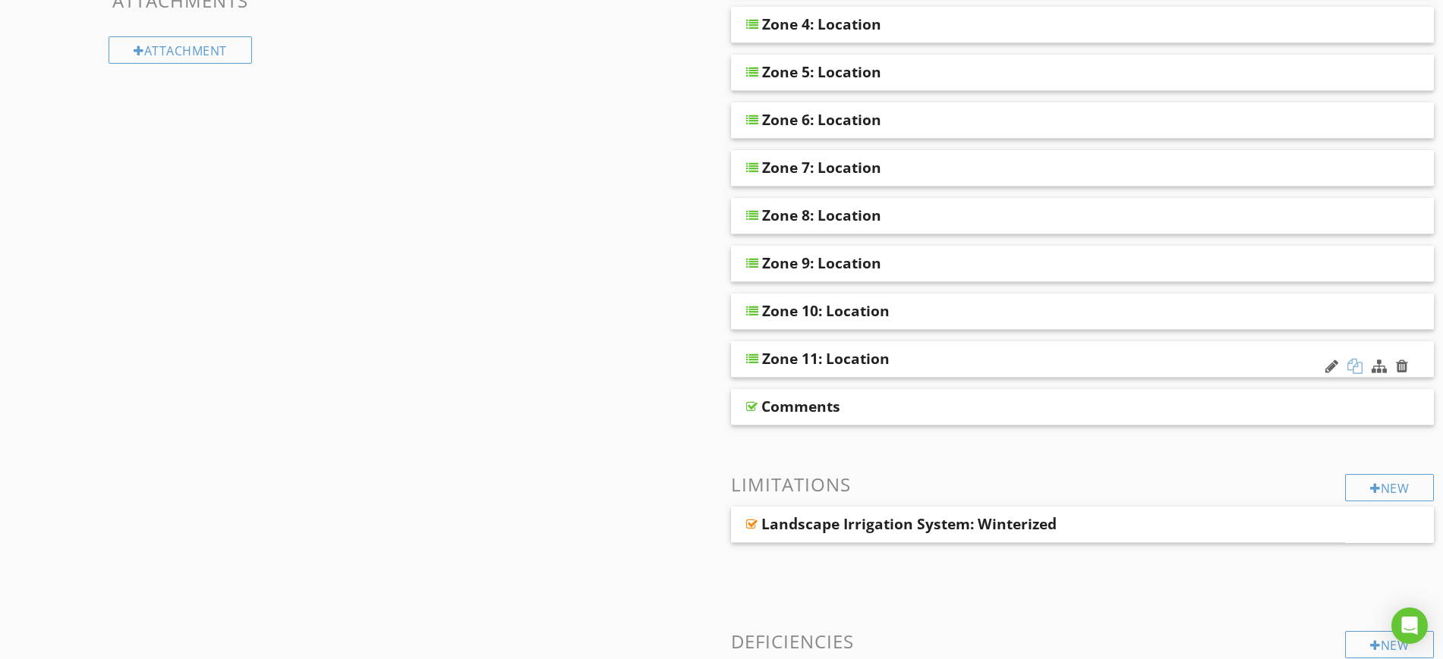
click at [1356, 364] on div at bounding box center [1354, 366] width 15 height 15
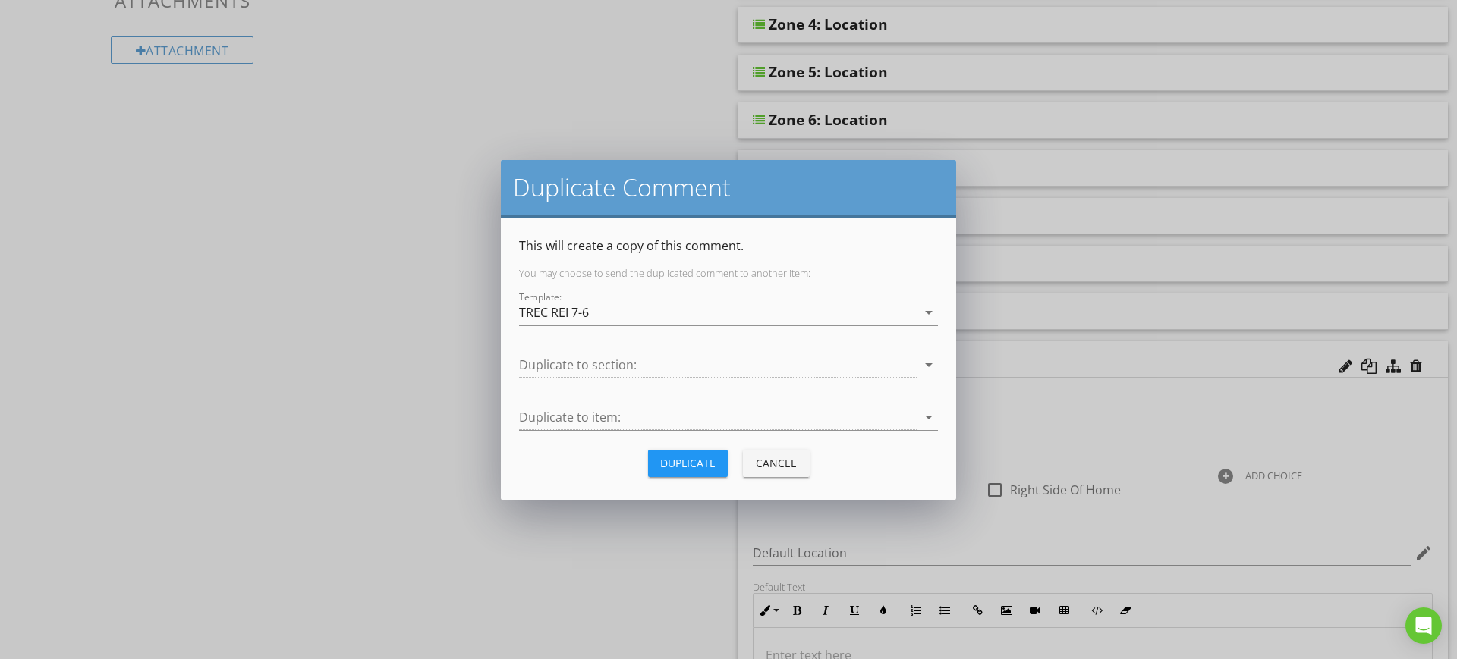
click at [691, 461] on div "Duplicate" at bounding box center [687, 463] width 55 height 16
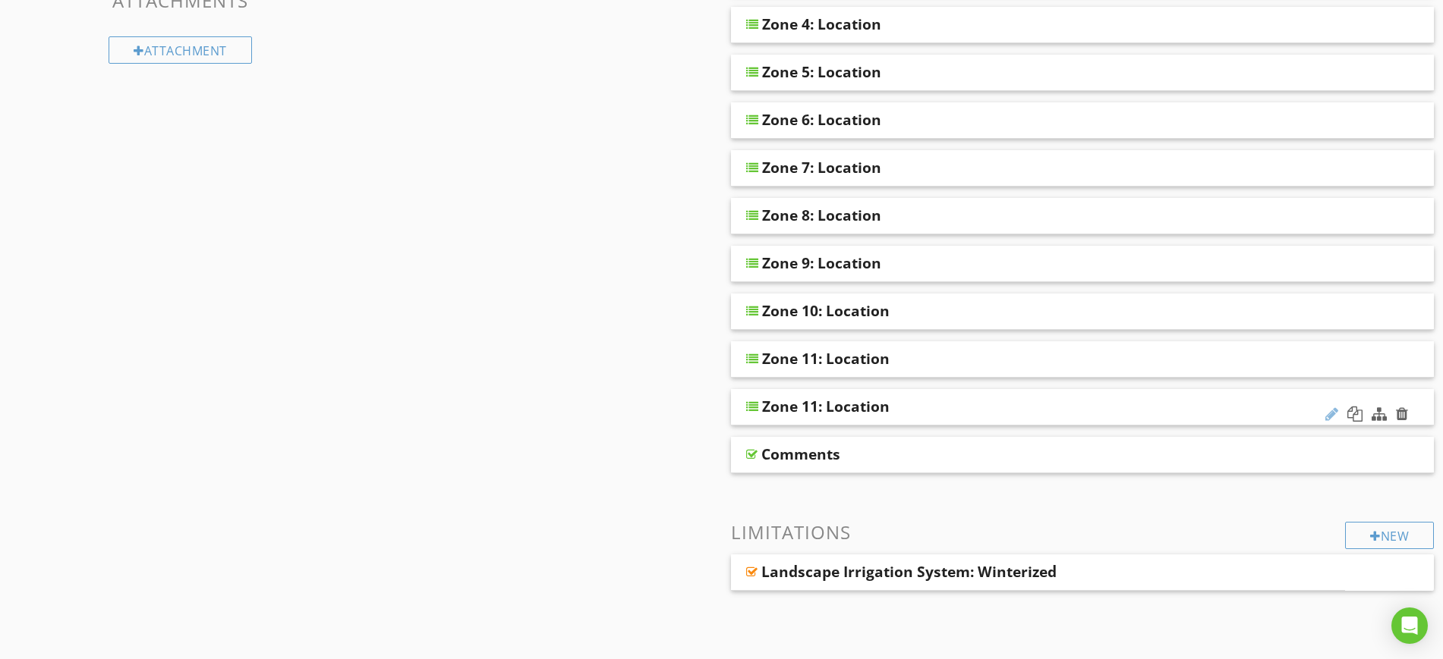
click at [1332, 411] on div at bounding box center [1331, 414] width 13 height 15
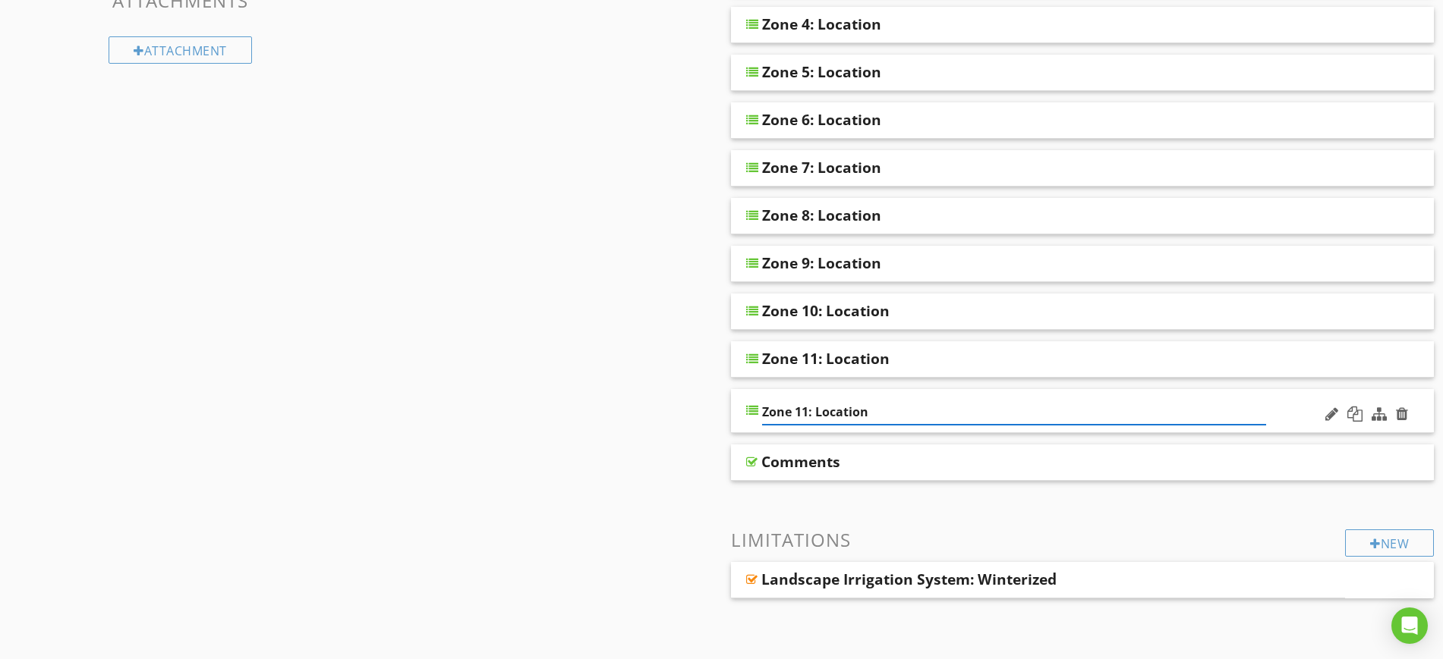
click at [801, 414] on input "Zone 11: Location" at bounding box center [1014, 412] width 505 height 25
type input "Zone 12: Location"
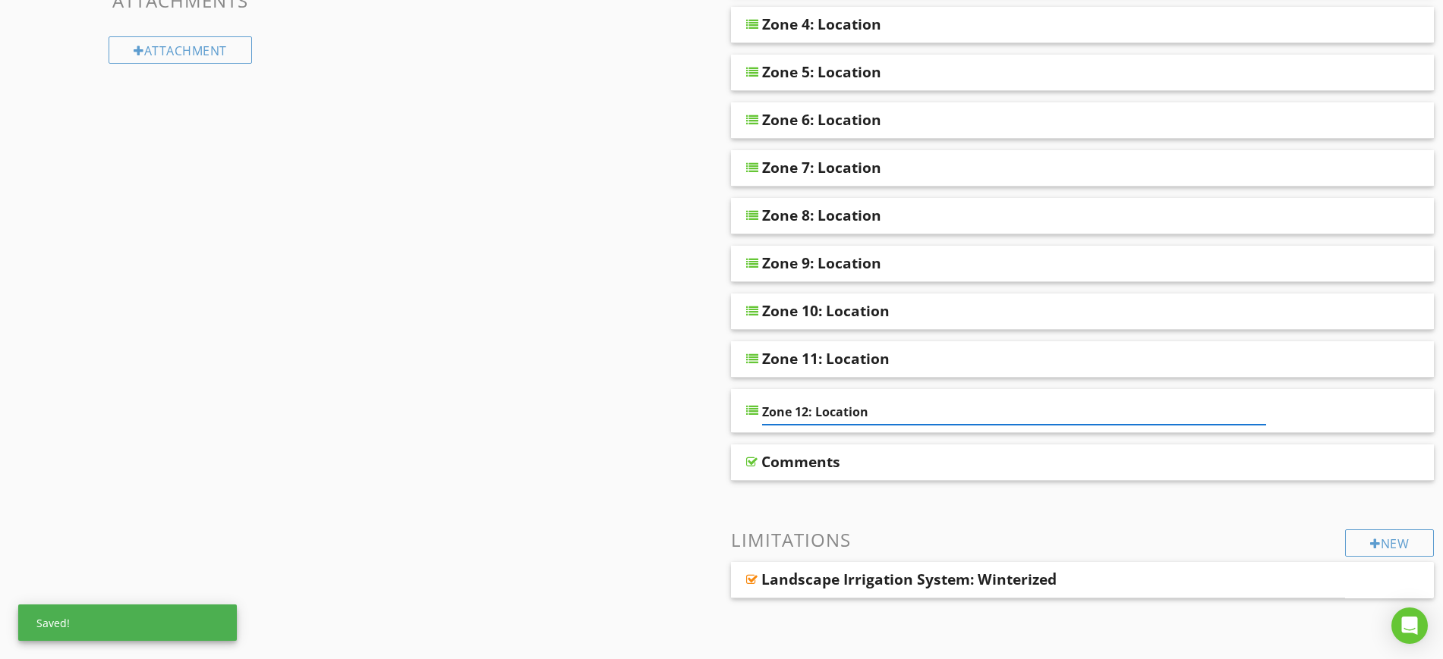
click at [703, 418] on div "Sections Information I. Structural Systems II. Electrical Systems III. Heating,…" at bounding box center [721, 361] width 1443 height 1556
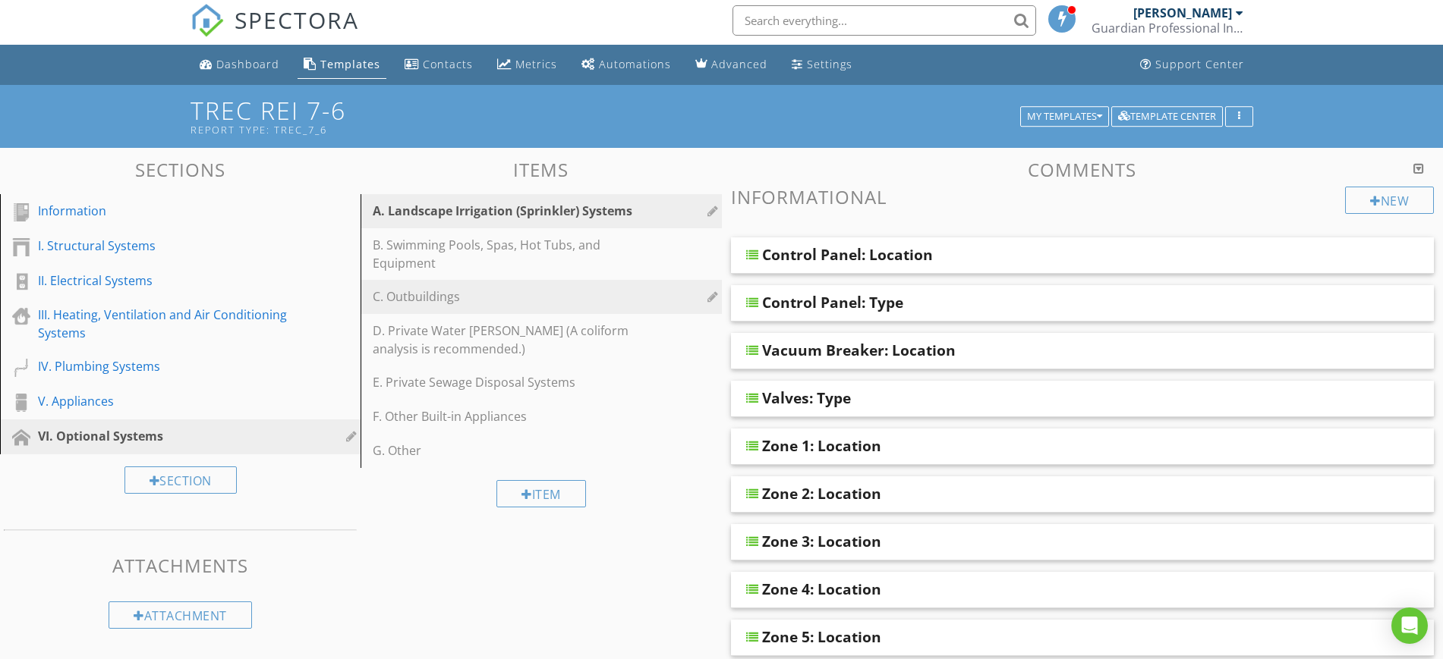
scroll to position [0, 0]
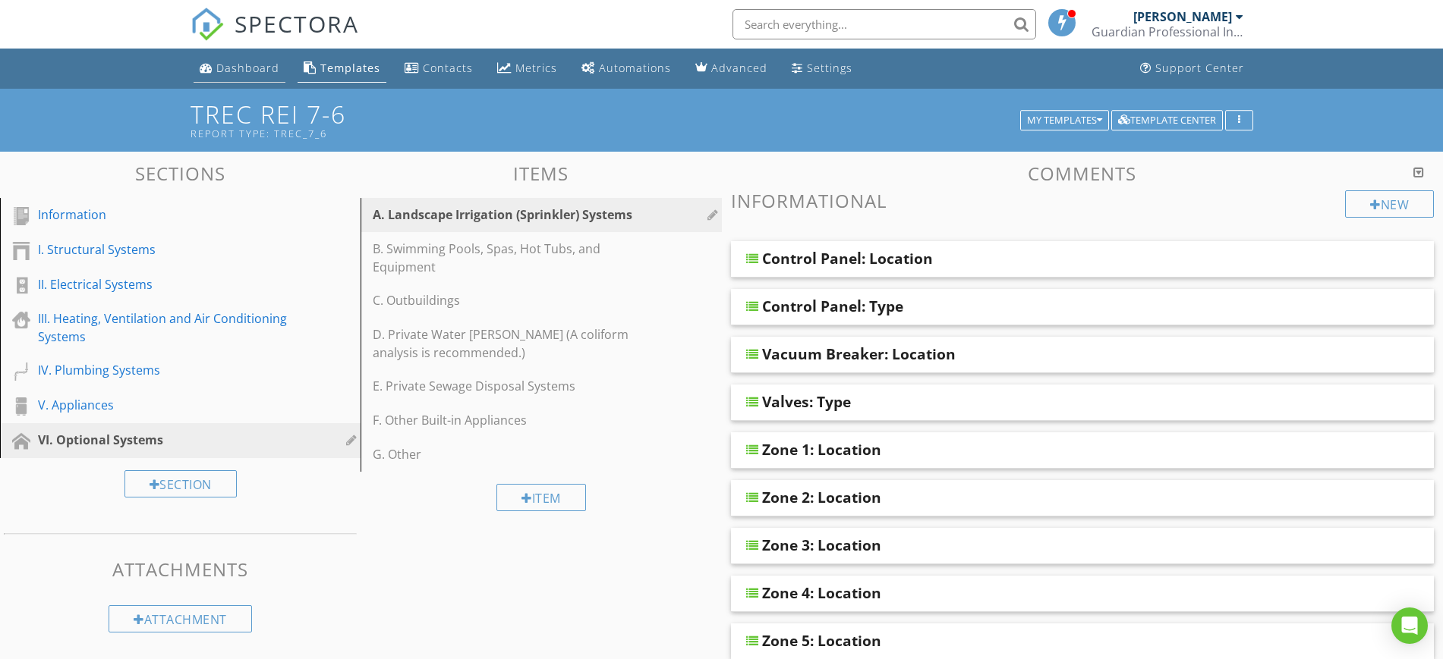
click at [235, 62] on div "Dashboard" at bounding box center [247, 68] width 63 height 14
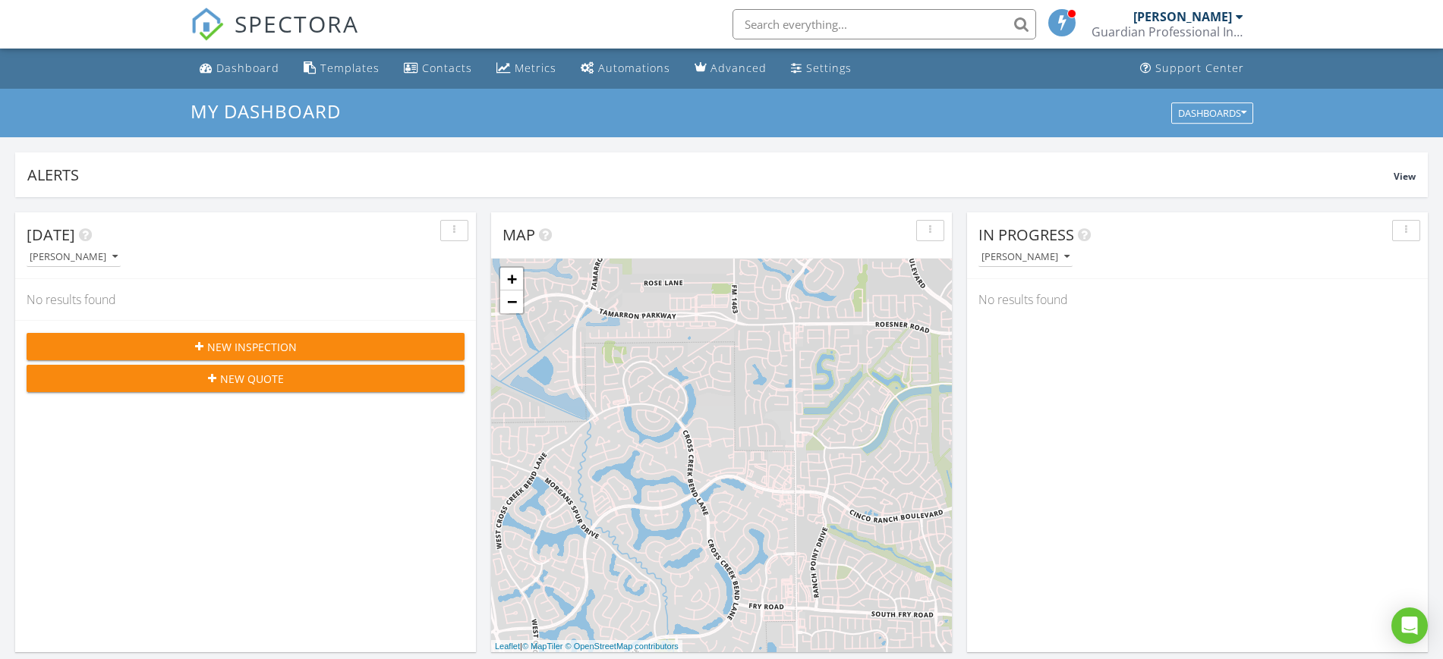
click at [1231, 17] on div "[PERSON_NAME]" at bounding box center [1182, 16] width 99 height 15
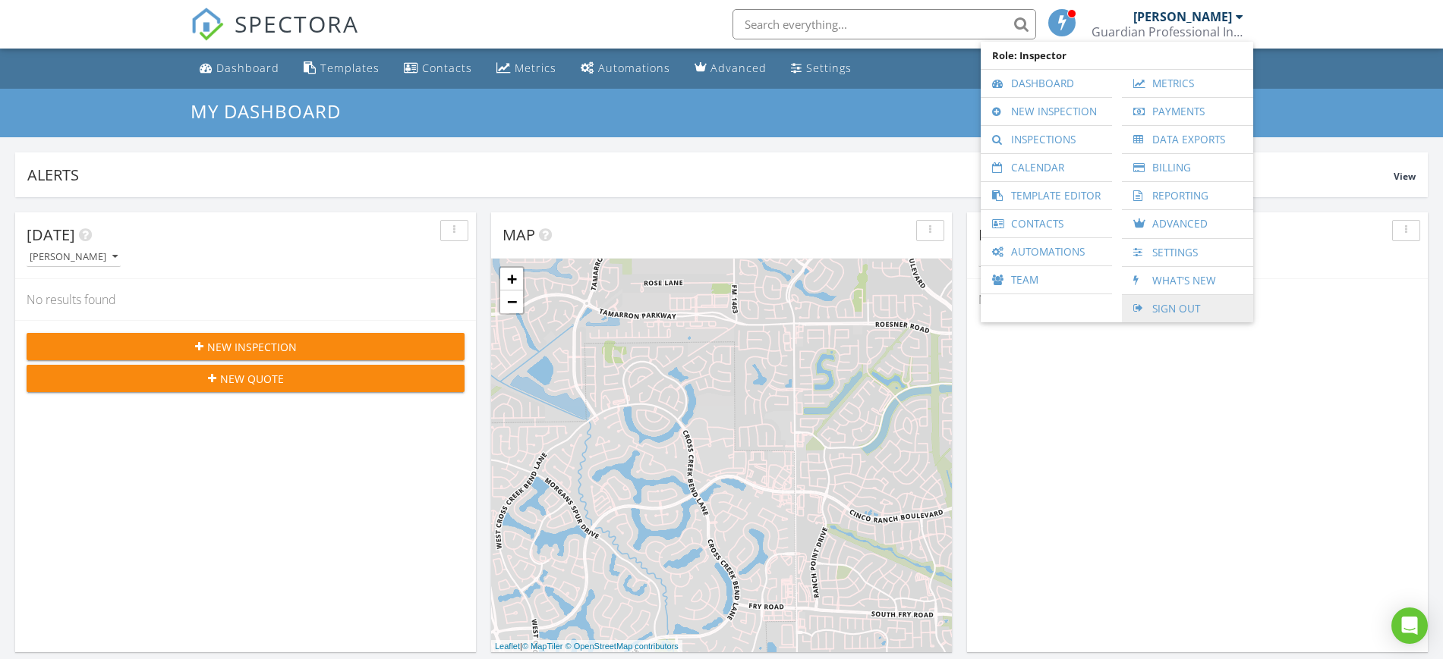
click at [1166, 310] on link "Sign Out" at bounding box center [1187, 308] width 116 height 27
